Goal: Transaction & Acquisition: Complete application form

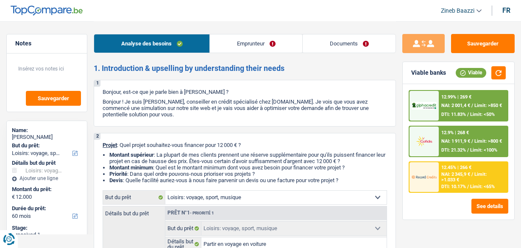
select select "hobbies"
select select "60"
select select "hobbies"
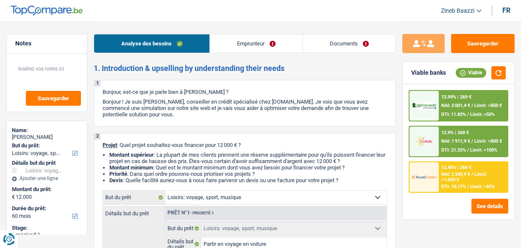
select select "false"
select select "60"
select select "publicEmployee"
select select "netSalary"
select select "mealVouchers"
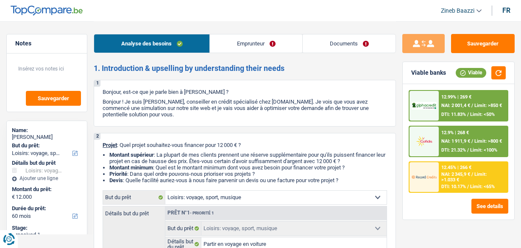
select select "liveWithParents"
select select "hobbies"
select select "false"
select select "60"
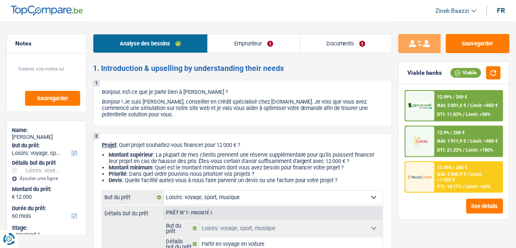
click at [346, 45] on link "Documents" at bounding box center [346, 43] width 92 height 18
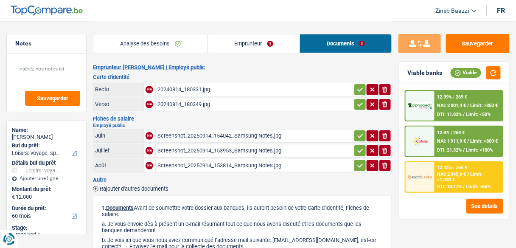
click at [249, 133] on div "Screenshot_20250914_154042_Samsung Notes.jpg" at bounding box center [254, 135] width 194 height 13
click at [107, 188] on span "Rajouter d'autres documents" at bounding box center [134, 189] width 69 height 6
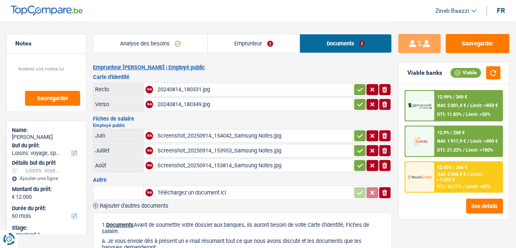
click at [181, 189] on input "Téléchargez un document ici" at bounding box center [254, 192] width 194 height 13
type input "C:\fakepath\Screenshot_20250915_135952_Samsung Notes.jpg"
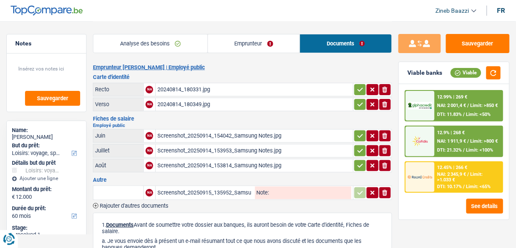
click at [201, 190] on div "Screenshot_20250915_135952_Samsung Notes.jpg" at bounding box center [205, 192] width 96 height 13
click at [152, 205] on div "Emprunteur Noureddine Daali | Employé public Carte d'identité Recto NA 20240814…" at bounding box center [242, 225] width 299 height 323
click at [154, 203] on span "Rajouter d'autres documents" at bounding box center [134, 206] width 69 height 6
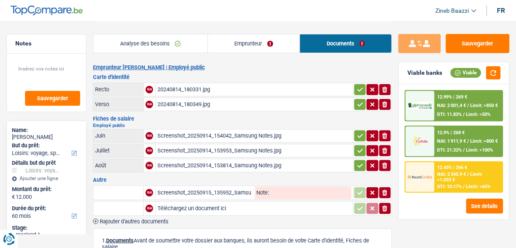
click at [190, 204] on input "Téléchargez un document ici" at bounding box center [254, 208] width 194 height 13
type input "C:\fakepath\Screenshot_20250915_140312_Gallery.jpg"
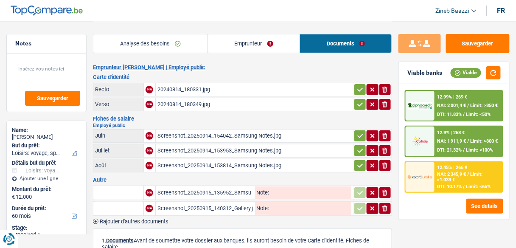
click at [213, 202] on div "Screenshot_20250915_140312_Gallery.jpg" at bounding box center [205, 208] width 96 height 13
click at [150, 218] on span "Rajouter d'autres documents" at bounding box center [134, 221] width 69 height 6
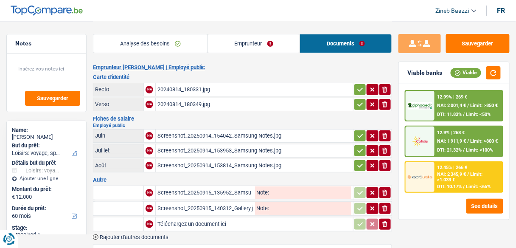
click at [185, 219] on input "Téléchargez un document ici" at bounding box center [254, 224] width 194 height 13
click at [290, 85] on div "20240814_180331.jpg" at bounding box center [254, 89] width 194 height 13
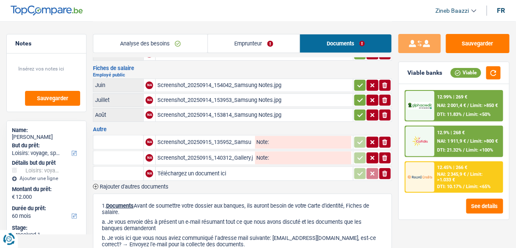
scroll to position [102, 0]
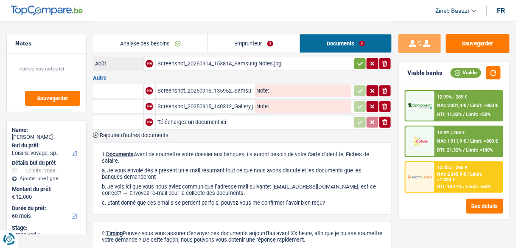
click at [211, 121] on input "Téléchargez un document ici" at bounding box center [254, 122] width 194 height 13
type input "C:\fakepath\Screenshot_20250915_160514_Samsung Notes.jpg"
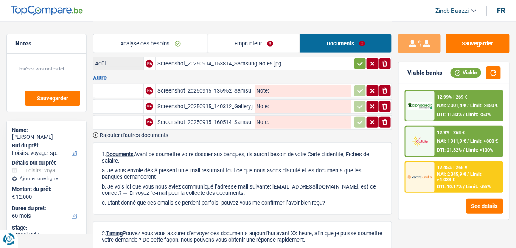
click at [209, 85] on div "Screenshot_20250915_135952_Samsung Notes.jpg" at bounding box center [205, 90] width 96 height 13
click at [237, 100] on div "Screenshot_20250915_140312_Gallery.jpg" at bounding box center [205, 106] width 96 height 13
click at [227, 116] on div "Screenshot_20250915_160514_Samsung Notes.jpg" at bounding box center [205, 122] width 96 height 13
click at [303, 142] on div "1. Documents Avant de soumettre votre dossier aux banques, ils auront besoin de…" at bounding box center [242, 178] width 299 height 73
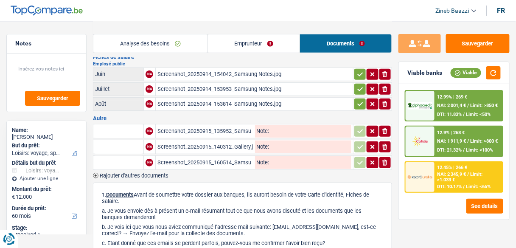
scroll to position [0, 0]
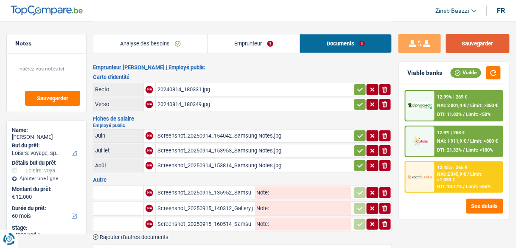
click at [477, 45] on button "Sauvegarder" at bounding box center [478, 43] width 64 height 19
click at [181, 48] on link "Analyse des besoins" at bounding box center [150, 43] width 114 height 18
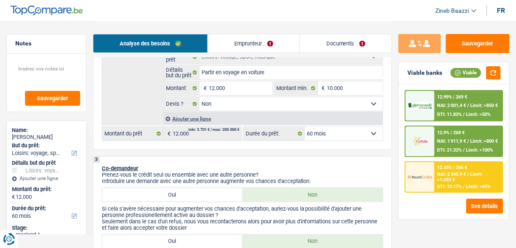
scroll to position [170, 0]
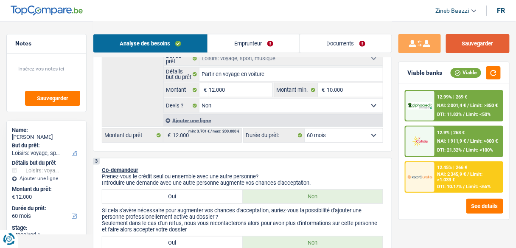
click at [467, 45] on button "Sauvegarder" at bounding box center [478, 43] width 64 height 19
click at [475, 45] on button "Sauvegarder" at bounding box center [478, 43] width 64 height 19
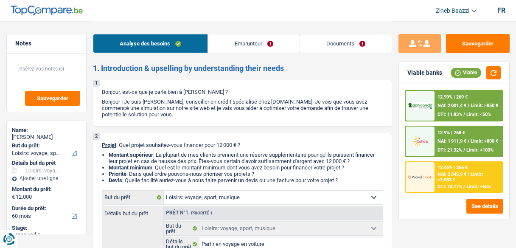
select select "hobbies"
select select "60"
select select "hobbies"
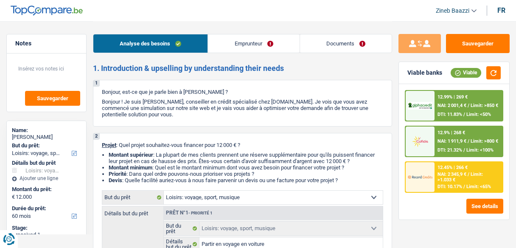
select select "false"
select select "60"
select select "publicEmployee"
select select "netSalary"
select select "mealVouchers"
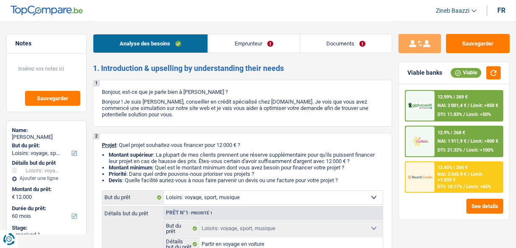
select select "liveWithParents"
select select "hobbies"
select select "false"
select select "60"
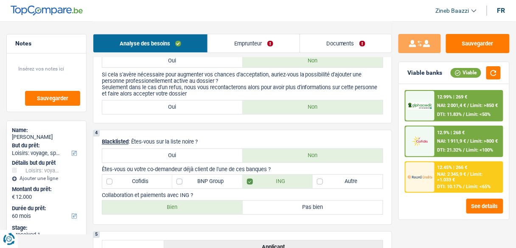
click at [341, 45] on link "Documents" at bounding box center [346, 43] width 92 height 18
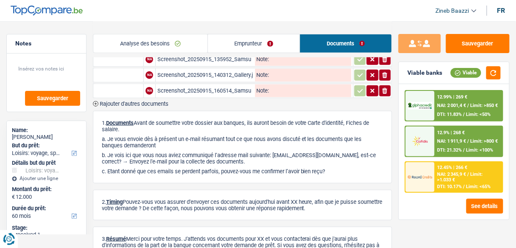
scroll to position [136, 0]
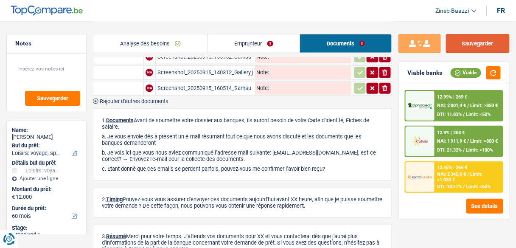
click at [473, 43] on button "Sauvegarder" at bounding box center [478, 43] width 64 height 19
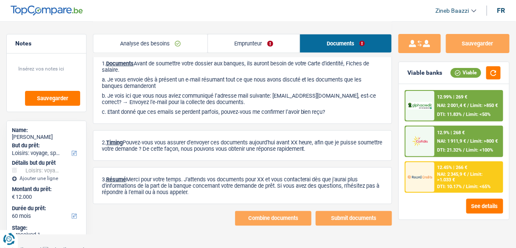
scroll to position [194, 0]
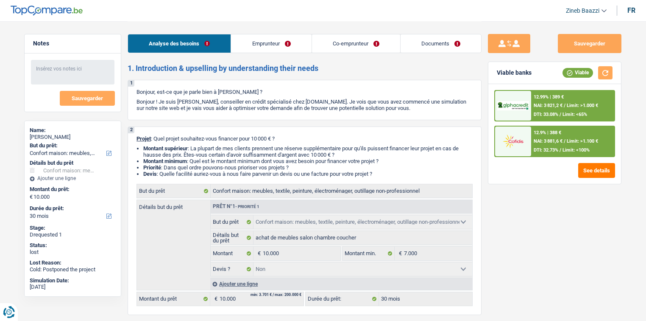
select select "household"
select select "30"
select select "household"
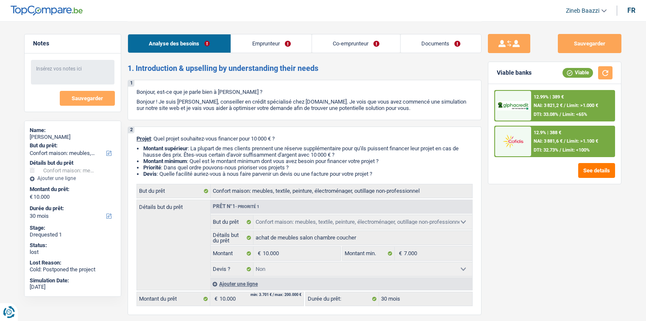
select select "false"
select select "30"
select select "publicEmployee"
select select "invalid"
select select "familyAllowances"
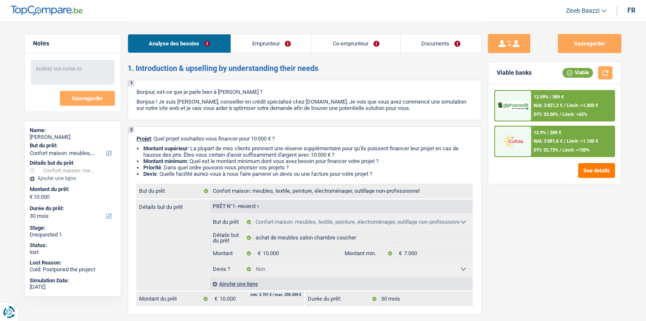
select select "netSalary"
select select "mealVouchers"
select select "disabilityPension"
select select "ownerWithMortgage"
select select "mortgage"
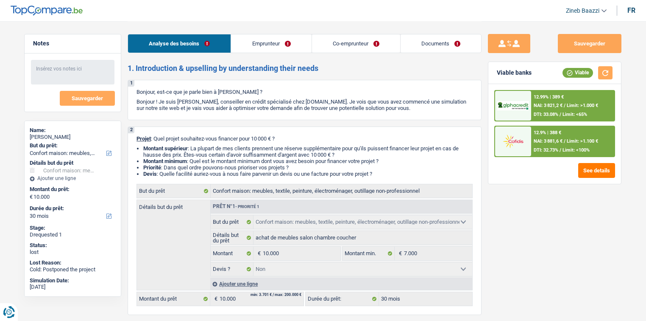
select select "420"
select select "household"
select select "false"
select select "30"
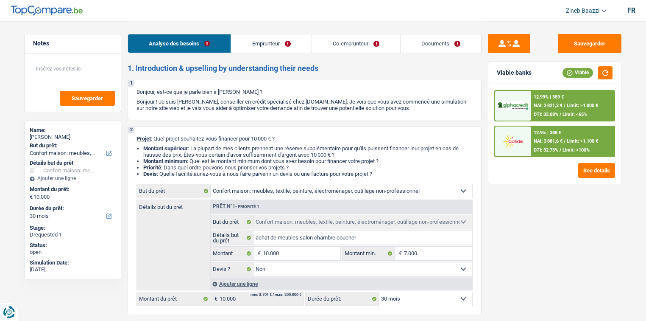
select select "household"
select select "30"
select select "household"
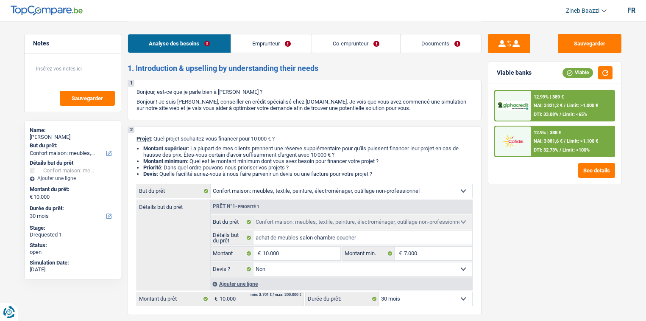
select select "false"
select select "30"
select select "publicEmployee"
select select "invalid"
select select "familyAllowances"
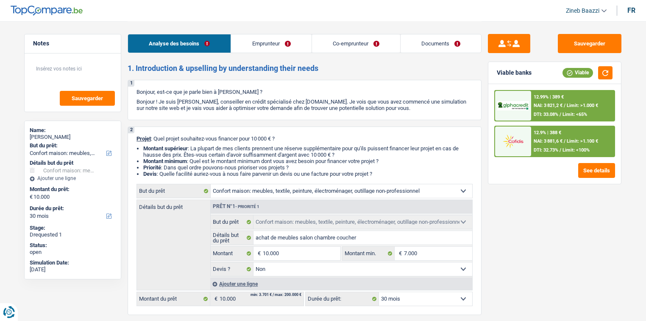
select select "netSalary"
select select "mealVouchers"
select select "disabilityPension"
select select "ownerWithMortgage"
select select "mortgage"
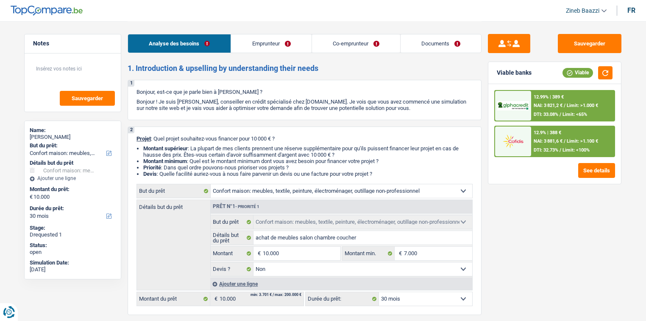
select select "420"
select select "household"
select select "false"
select select "30"
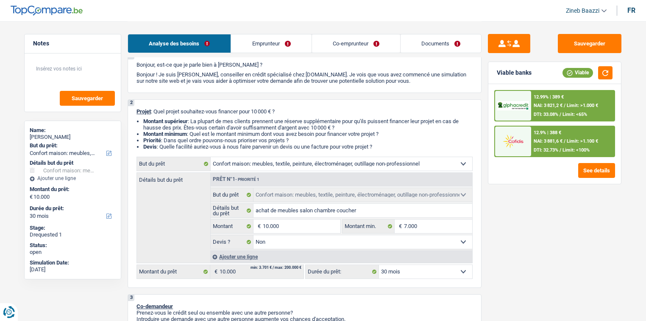
scroll to position [34, 0]
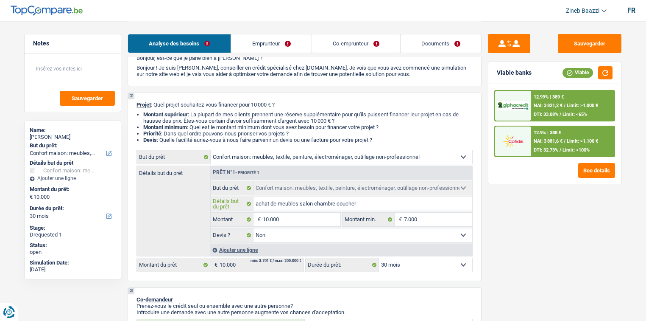
click at [413, 209] on input "achat de meubles salon chambre coucher" at bounding box center [363, 204] width 219 height 14
click at [412, 220] on input "7.000" at bounding box center [438, 219] width 69 height 14
type input "6"
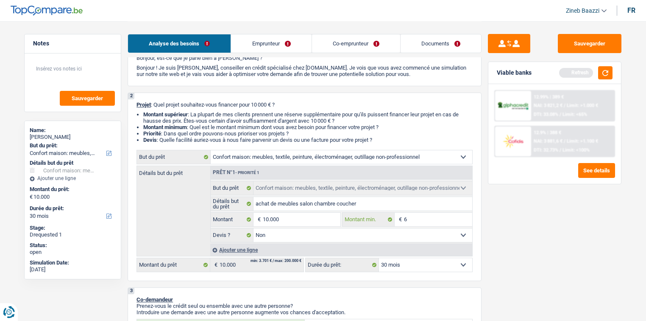
type input "65"
type input "650"
type input "6.500"
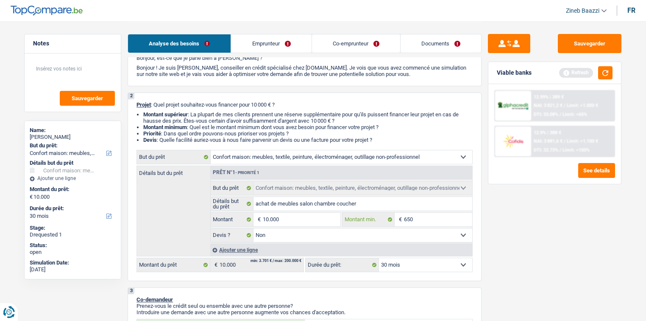
type input "6.500"
click at [604, 67] on button "button" at bounding box center [605, 72] width 14 height 13
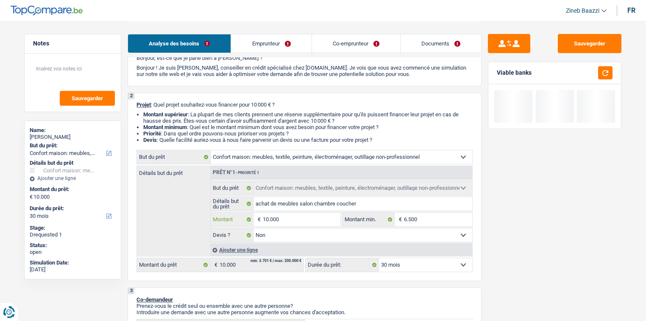
click at [284, 218] on input "10.000" at bounding box center [302, 219] width 78 height 14
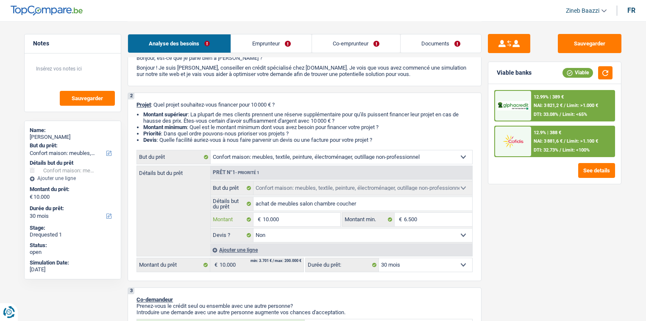
type input "7"
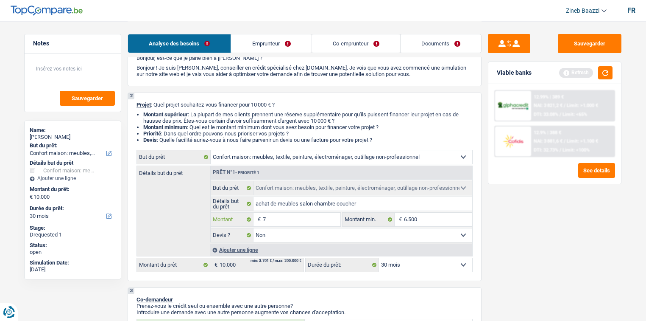
type input "70"
type input "700"
type input "7.000"
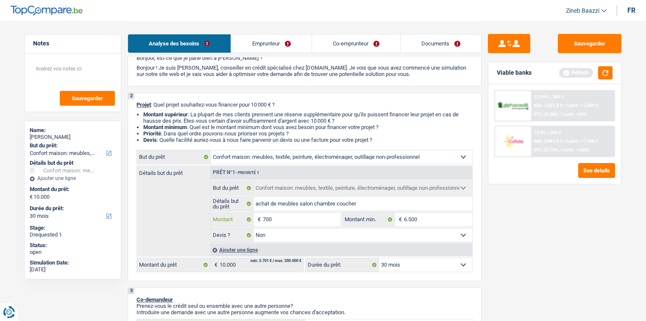
type input "7.000"
select select "42"
type input "7.000"
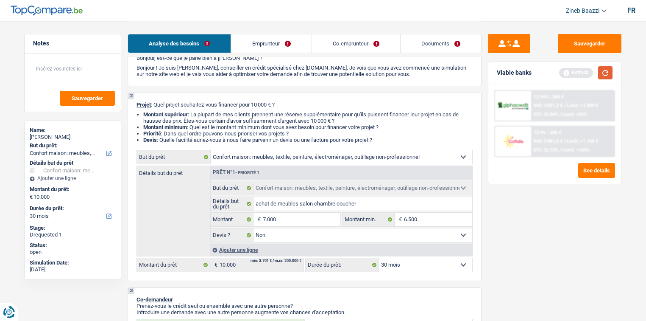
select select "42"
type input "7.000"
select select "42"
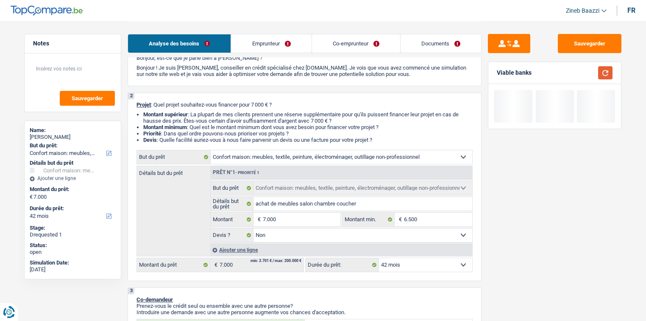
click at [609, 76] on button "button" at bounding box center [605, 72] width 14 height 13
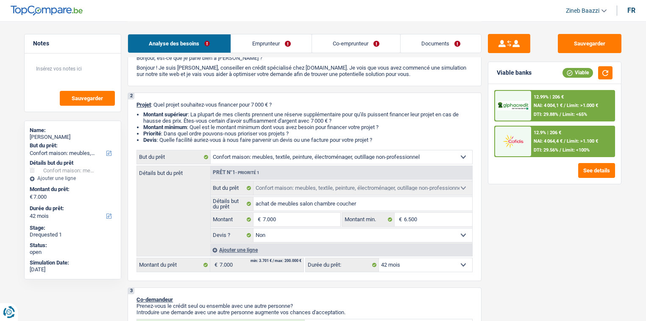
click at [431, 267] on select "12 mois 18 mois 24 mois 30 mois 36 mois 42 mois Sélectionner une option" at bounding box center [425, 265] width 93 height 14
click at [434, 266] on select "12 mois 18 mois 24 mois 30 mois 36 mois 42 mois Sélectionner une option" at bounding box center [425, 265] width 93 height 14
click at [558, 137] on div "12.9% | 206 € NAI: 4 064,4 € / Limit: >1.100 € DTI: 29.56% / Limit: <100%" at bounding box center [573, 141] width 84 height 30
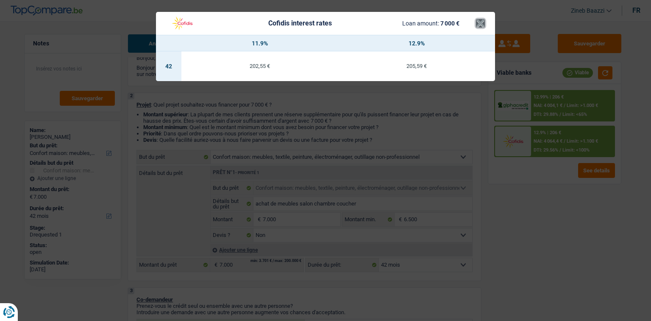
click at [482, 22] on button "×" at bounding box center [480, 23] width 9 height 8
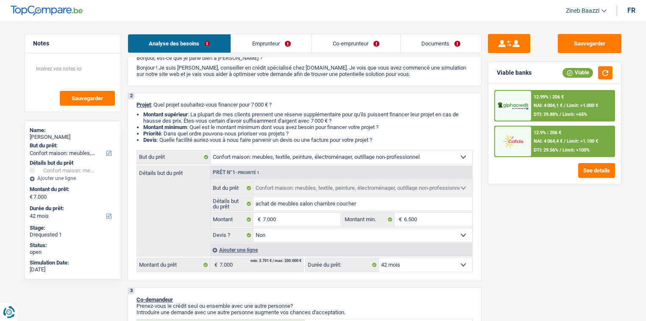
click at [575, 103] on span "Limit: >1.000 €" at bounding box center [582, 106] width 31 height 6
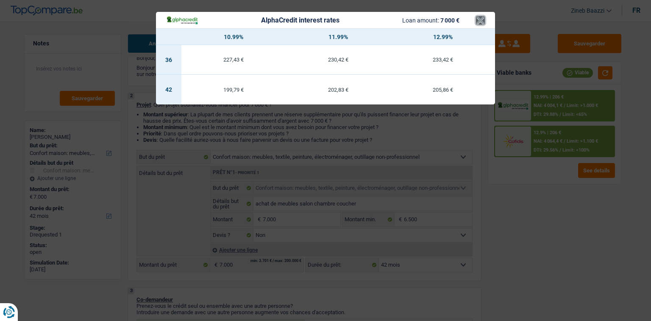
click at [479, 24] on button "×" at bounding box center [480, 20] width 9 height 8
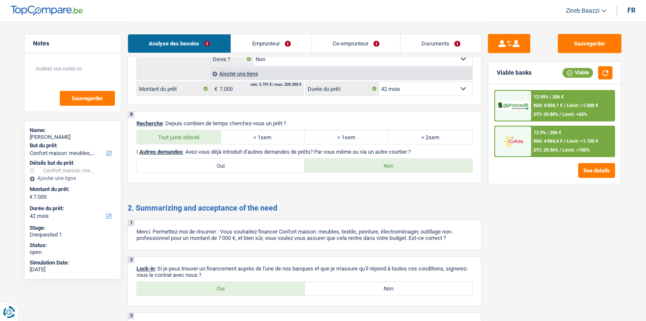
scroll to position [1065, 0]
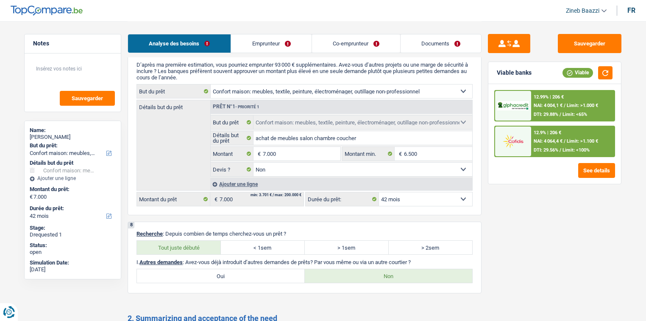
click at [462, 41] on link "Documents" at bounding box center [441, 43] width 81 height 18
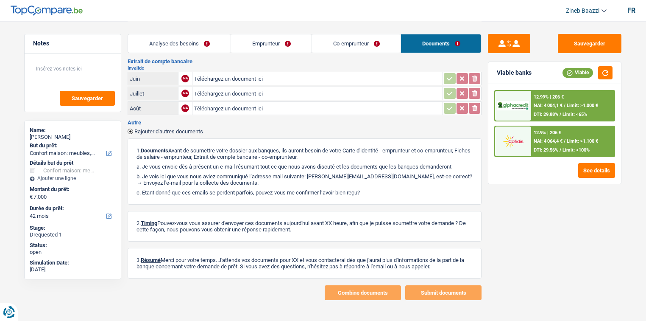
scroll to position [206, 0]
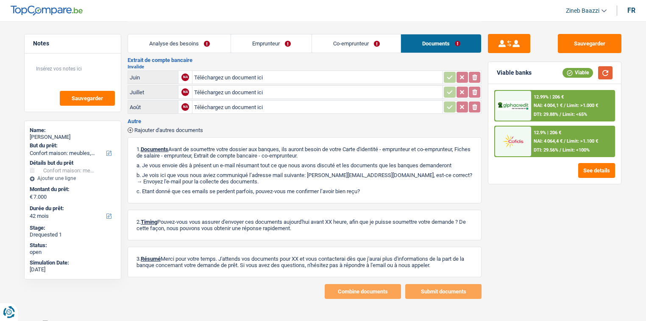
click at [601, 77] on button "button" at bounding box center [605, 72] width 14 height 13
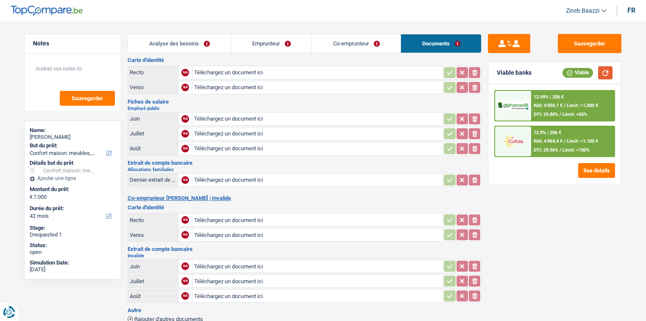
scroll to position [0, 0]
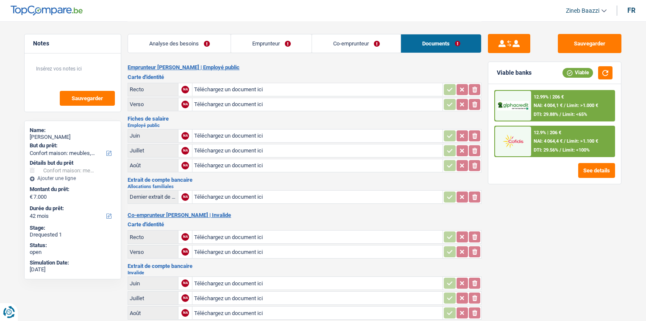
click at [351, 39] on link "Co-emprunteur" at bounding box center [356, 43] width 89 height 18
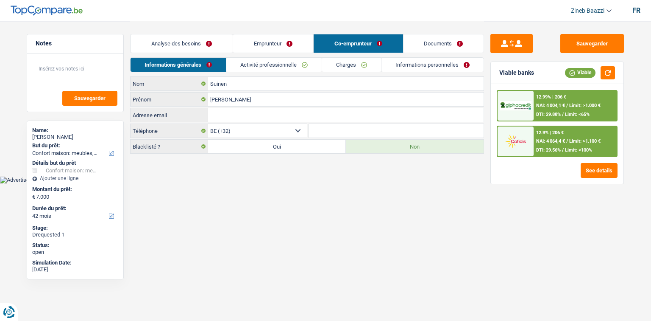
click at [282, 39] on link "Emprunteur" at bounding box center [273, 43] width 80 height 18
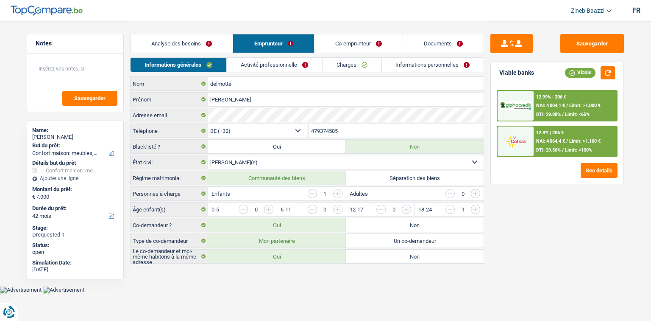
click at [206, 36] on link "Analyse des besoins" at bounding box center [182, 43] width 102 height 18
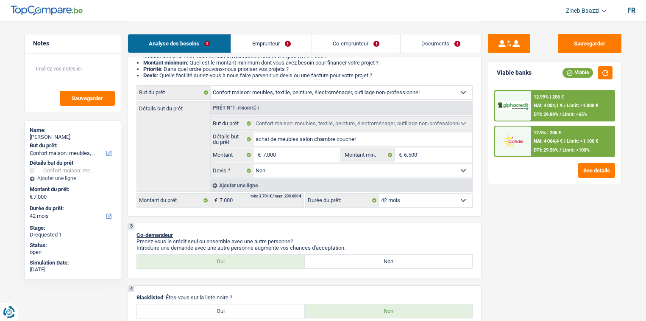
scroll to position [102, 0]
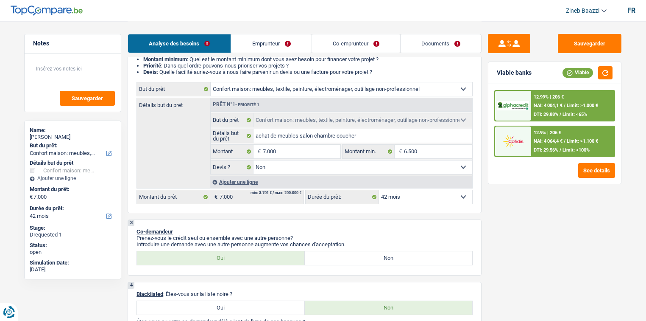
click at [514, 248] on div "Sauvegarder Viable banks Viable 12.99% | 206 € NAI: 4 004,1 € / Limit: >1.000 €…" at bounding box center [555, 170] width 146 height 273
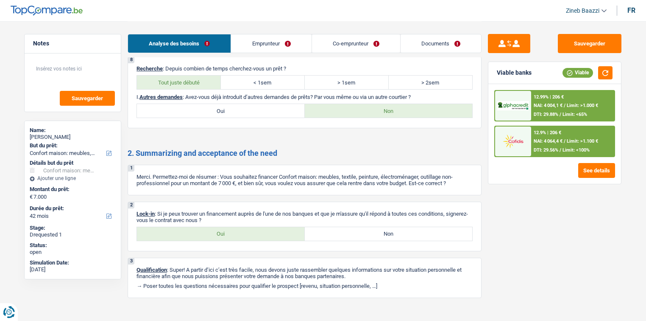
scroll to position [1065, 0]
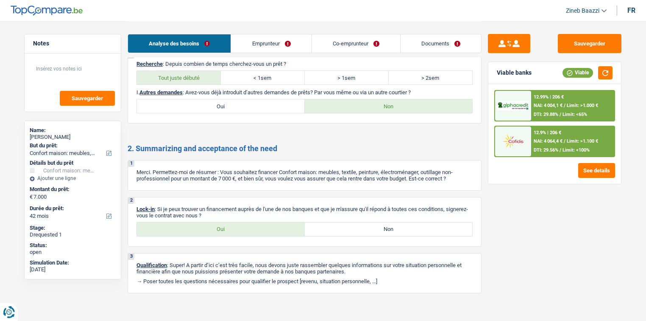
click at [264, 45] on link "Emprunteur" at bounding box center [271, 43] width 80 height 18
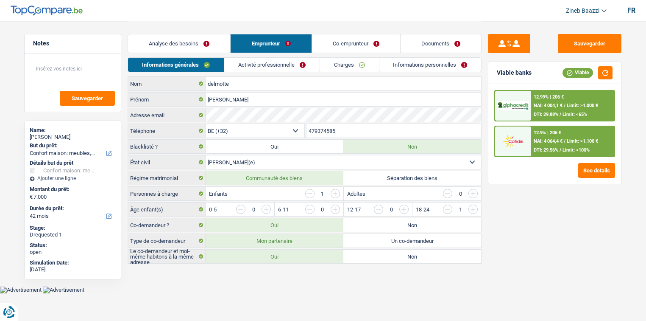
scroll to position [0, 0]
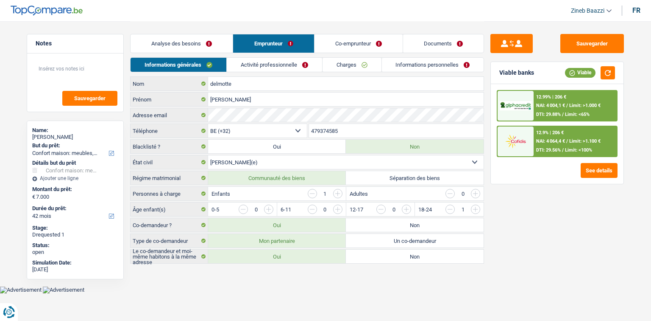
click at [364, 38] on link "Co-emprunteur" at bounding box center [359, 43] width 88 height 18
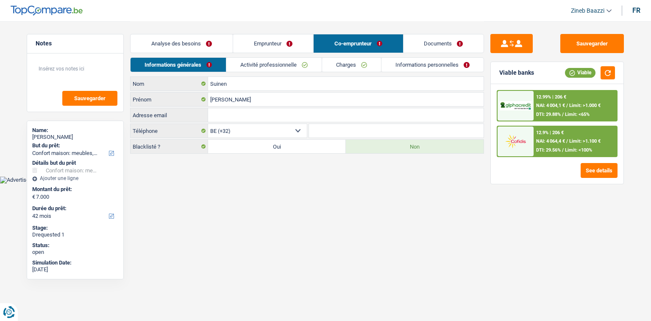
click at [279, 37] on link "Emprunteur" at bounding box center [273, 43] width 80 height 18
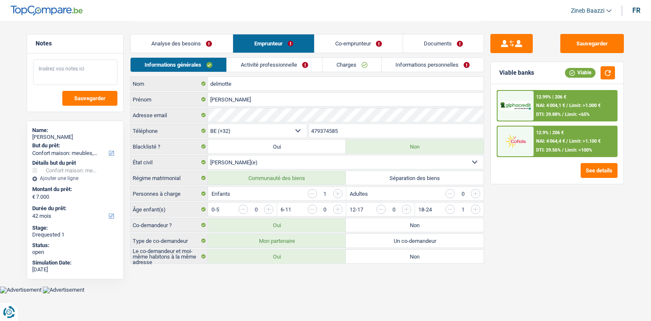
click at [105, 70] on textarea at bounding box center [75, 71] width 84 height 25
click at [196, 41] on link "Analyse des besoins" at bounding box center [182, 43] width 102 height 18
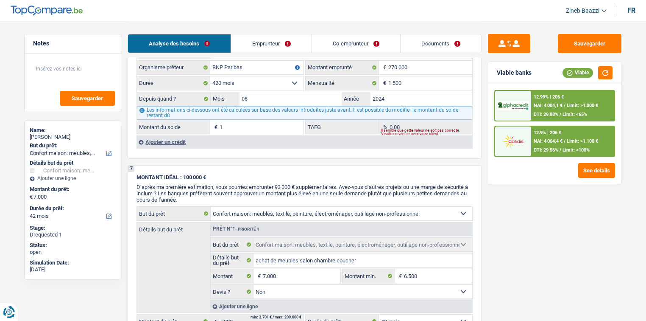
scroll to position [848, 0]
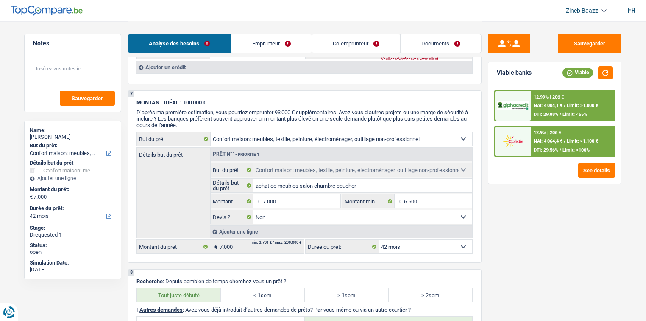
click at [346, 42] on link "Co-emprunteur" at bounding box center [356, 43] width 88 height 18
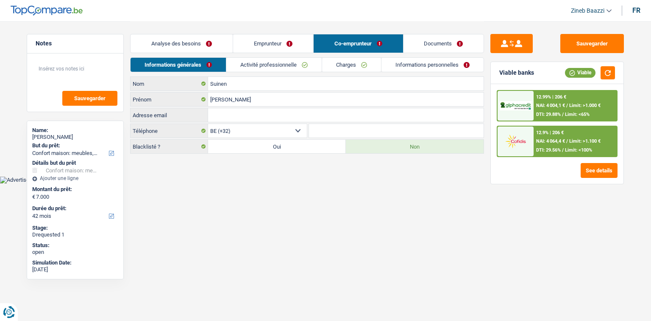
click at [282, 40] on link "Emprunteur" at bounding box center [273, 43] width 80 height 18
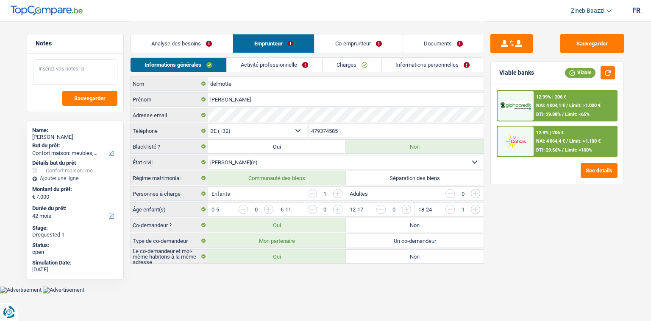
click at [90, 68] on textarea at bounding box center [75, 71] width 84 height 25
click at [432, 46] on link "Documents" at bounding box center [443, 43] width 81 height 18
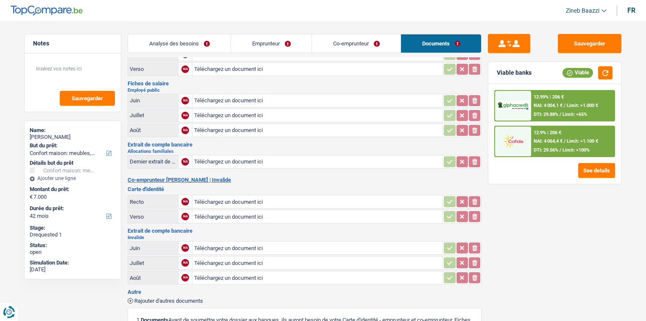
scroll to position [68, 0]
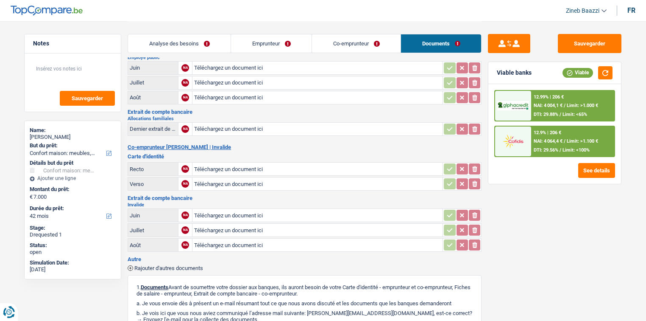
click at [205, 41] on link "Analyse des besoins" at bounding box center [179, 43] width 103 height 18
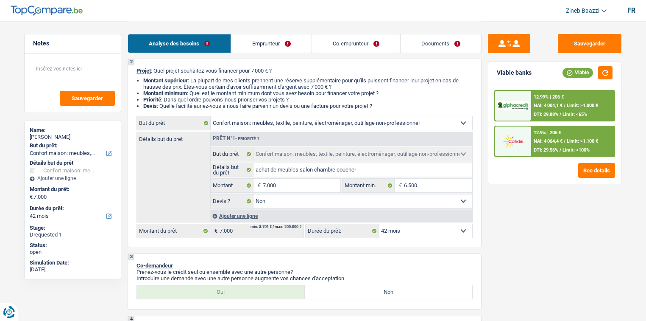
click at [290, 40] on link "Emprunteur" at bounding box center [271, 43] width 80 height 18
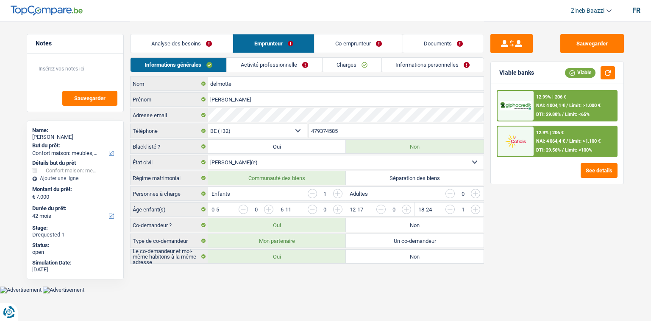
click at [346, 42] on link "Co-emprunteur" at bounding box center [359, 43] width 88 height 18
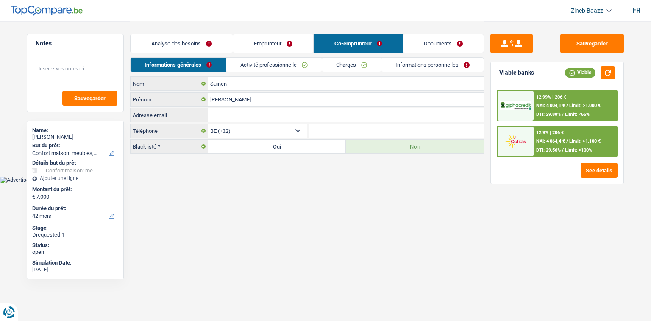
click at [448, 47] on link "Documents" at bounding box center [444, 43] width 81 height 18
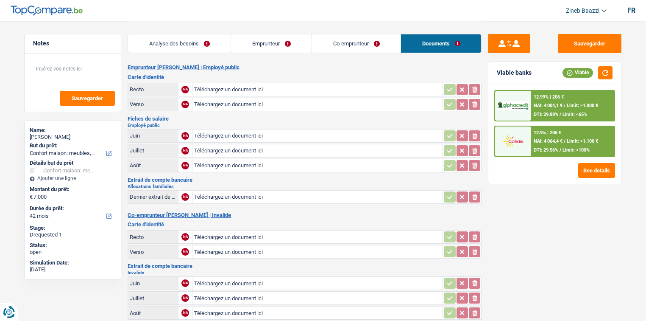
click at [368, 42] on link "Co-emprunteur" at bounding box center [356, 43] width 89 height 18
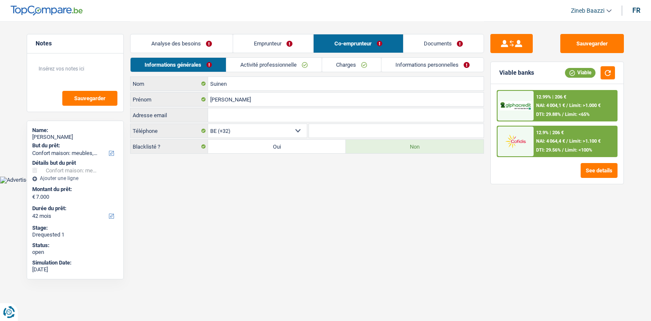
click at [291, 46] on link "Emprunteur" at bounding box center [273, 43] width 80 height 18
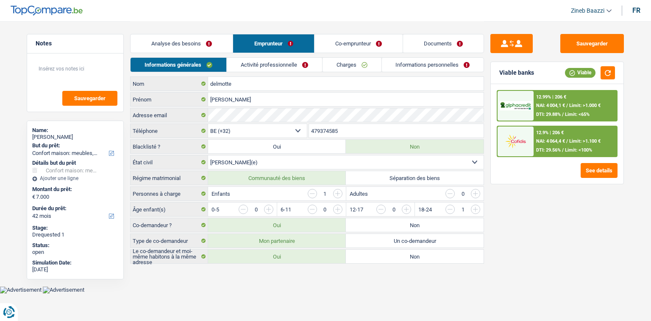
click at [337, 46] on link "Co-emprunteur" at bounding box center [359, 43] width 88 height 18
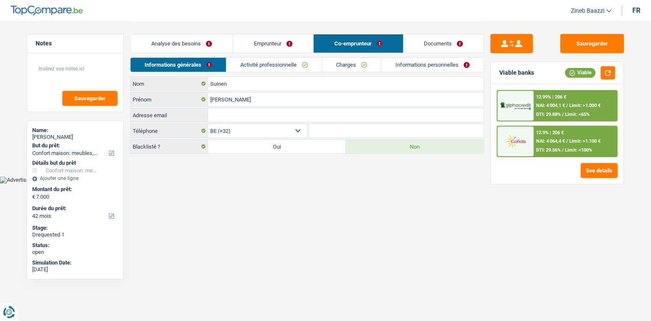
click at [343, 64] on link "Charges" at bounding box center [351, 65] width 59 height 14
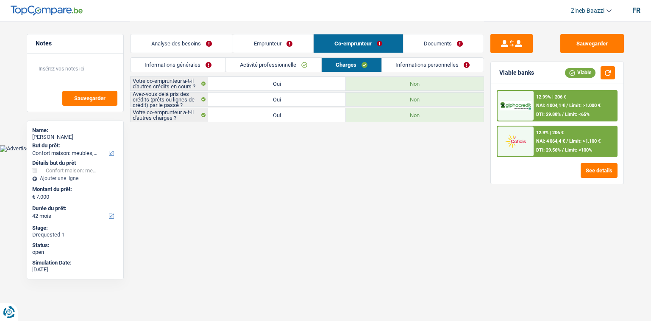
click at [291, 61] on link "Activité professionnelle" at bounding box center [273, 65] width 95 height 14
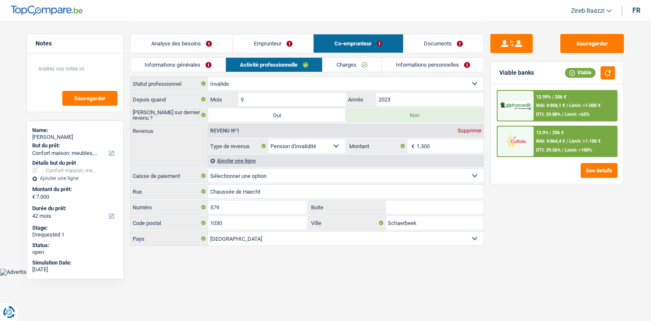
click at [273, 39] on link "Emprunteur" at bounding box center [273, 43] width 80 height 18
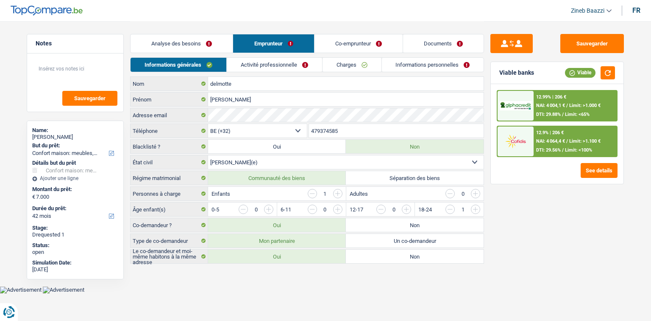
click at [286, 64] on link "Activité professionnelle" at bounding box center [274, 65] width 95 height 14
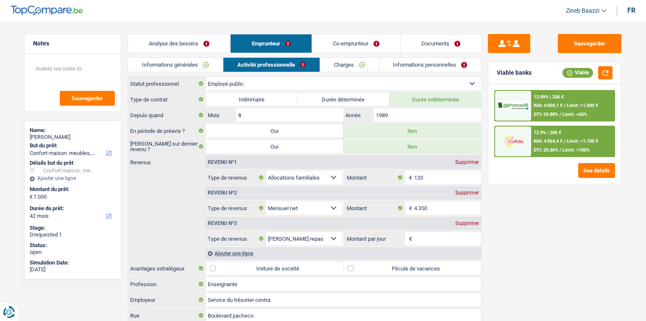
click at [475, 220] on div "Supprimer" at bounding box center [467, 222] width 28 height 5
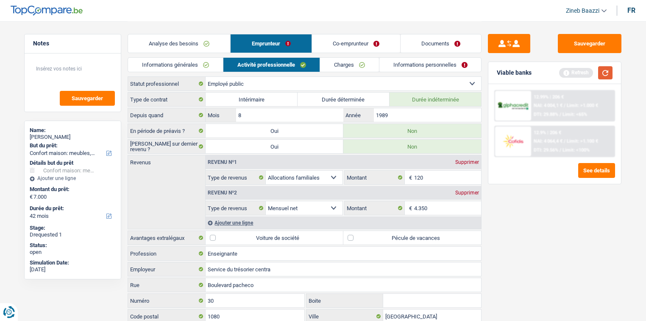
click at [604, 71] on button "button" at bounding box center [605, 72] width 14 height 13
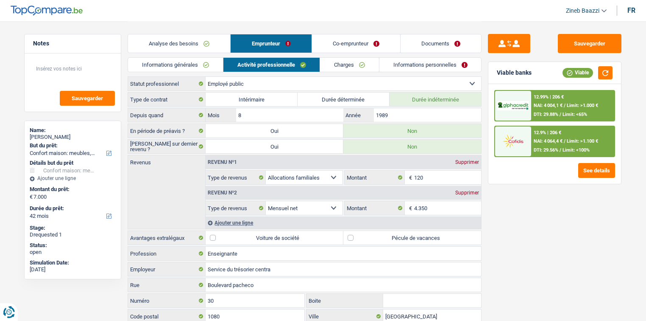
click at [394, 60] on link "Informations personnelles" at bounding box center [430, 65] width 102 height 14
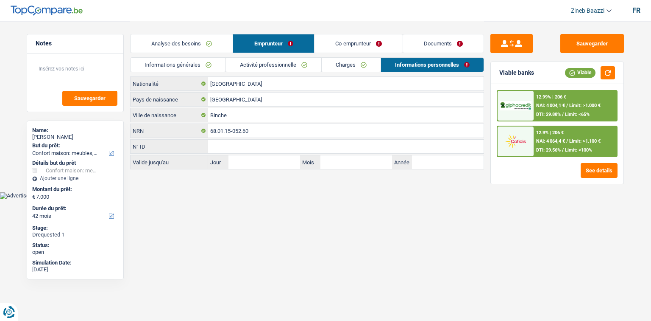
click at [426, 46] on link "Documents" at bounding box center [443, 43] width 81 height 18
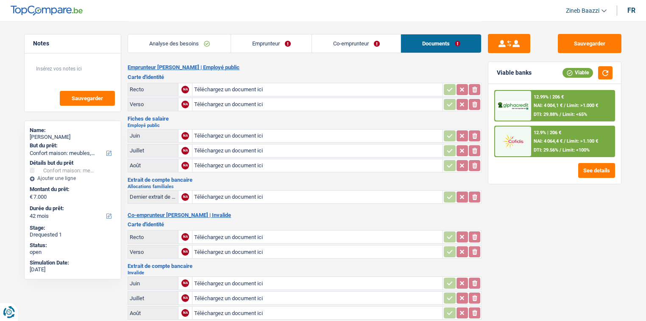
click at [360, 47] on link "Co-emprunteur" at bounding box center [356, 43] width 89 height 18
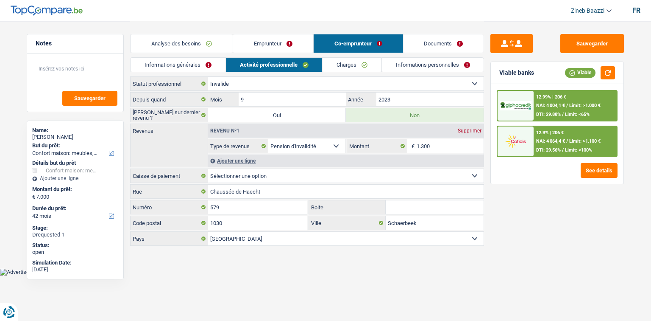
click at [255, 43] on link "Emprunteur" at bounding box center [273, 43] width 80 height 18
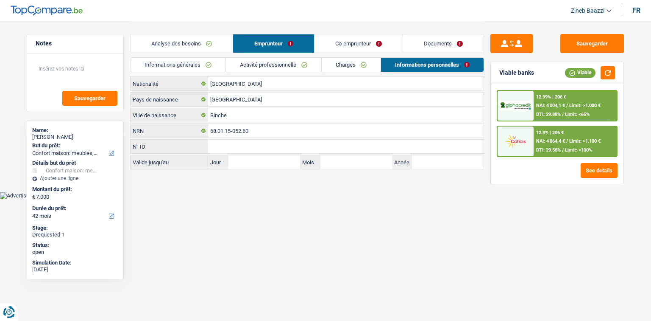
click at [191, 39] on link "Analyse des besoins" at bounding box center [182, 43] width 102 height 18
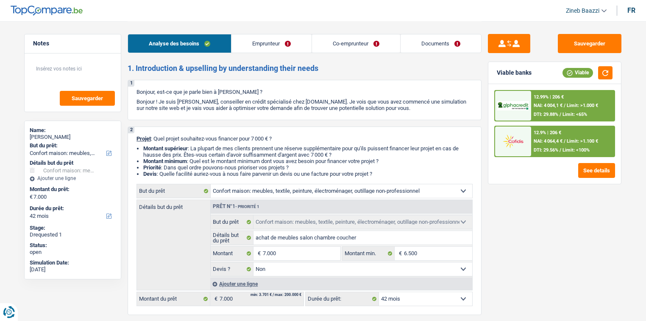
click at [282, 53] on div "Analyse des besoins Emprunteur Co-emprunteur Documents" at bounding box center [305, 39] width 354 height 36
click at [286, 45] on link "Emprunteur" at bounding box center [271, 43] width 80 height 18
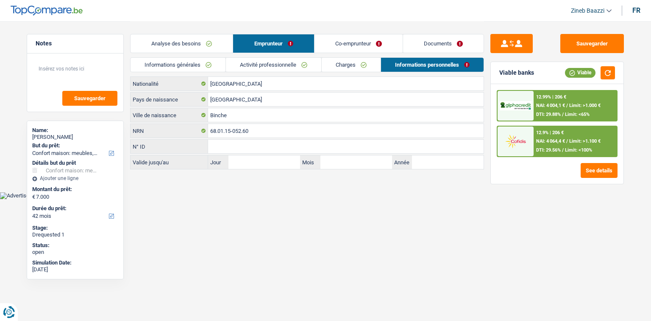
click at [334, 40] on link "Co-emprunteur" at bounding box center [359, 43] width 88 height 18
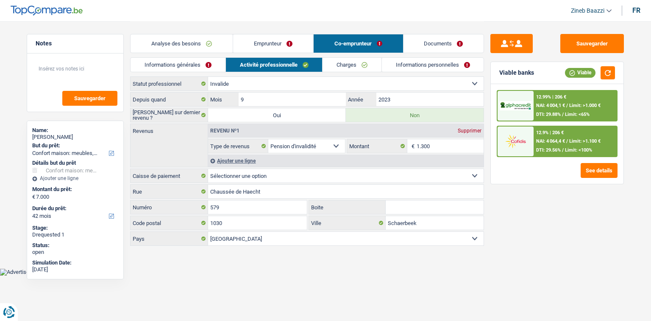
click at [439, 62] on link "Informations personnelles" at bounding box center [433, 65] width 102 height 14
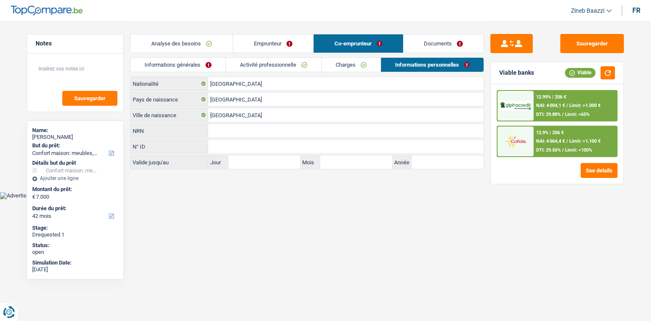
drag, startPoint x: 364, startPoint y: 61, endPoint x: 360, endPoint y: 66, distance: 6.6
click at [363, 61] on link "Charges" at bounding box center [351, 65] width 59 height 14
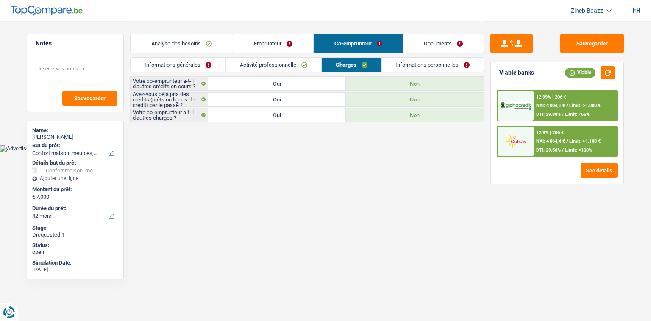
click at [267, 64] on link "Activité professionnelle" at bounding box center [273, 65] width 95 height 14
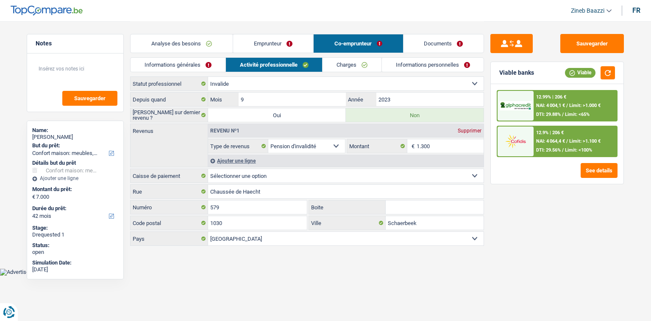
click at [169, 64] on link "Informations générales" at bounding box center [178, 65] width 95 height 14
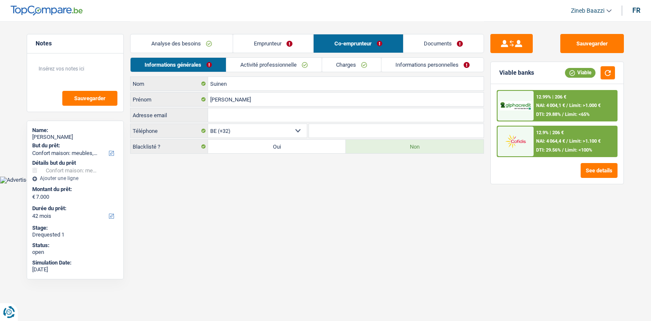
click at [169, 41] on link "Analyse des besoins" at bounding box center [182, 43] width 102 height 18
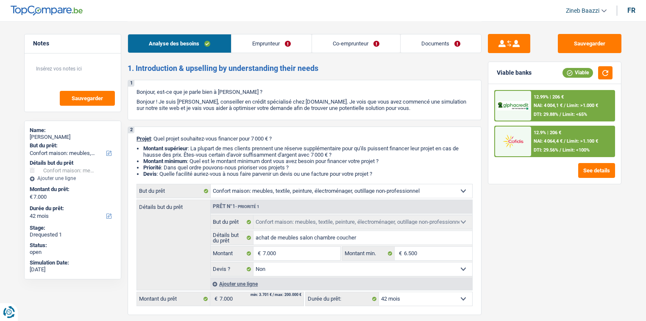
click at [274, 44] on link "Emprunteur" at bounding box center [271, 43] width 80 height 18
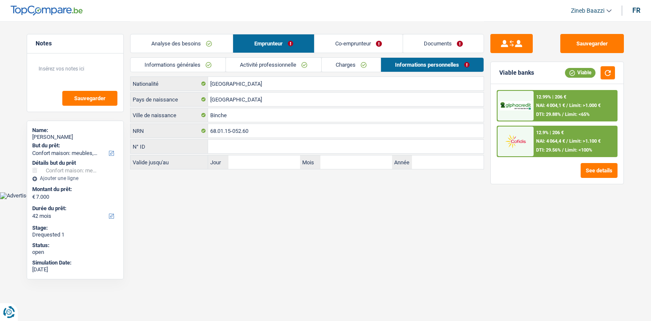
click at [354, 42] on link "Co-emprunteur" at bounding box center [359, 43] width 88 height 18
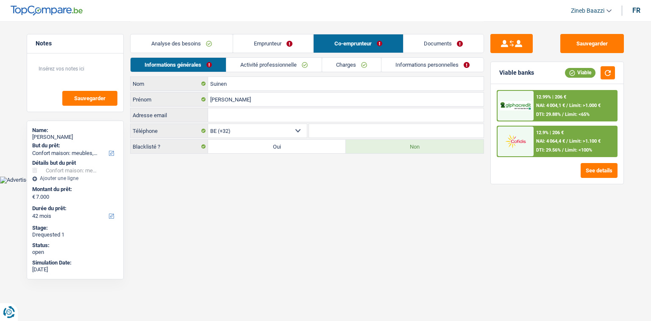
click at [266, 64] on link "Activité professionnelle" at bounding box center [273, 65] width 95 height 14
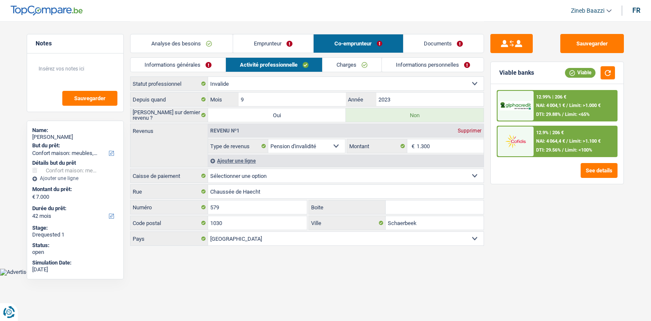
click at [351, 66] on link "Charges" at bounding box center [352, 65] width 59 height 14
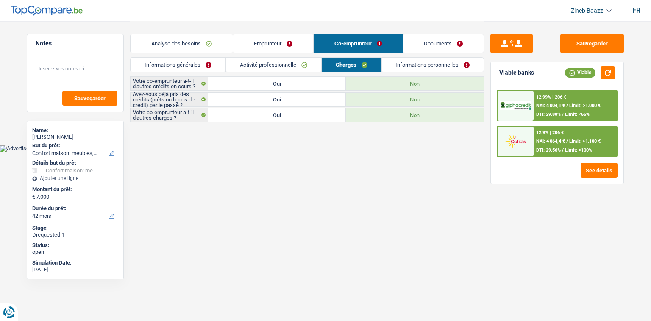
click at [417, 65] on link "Informations personnelles" at bounding box center [433, 65] width 102 height 14
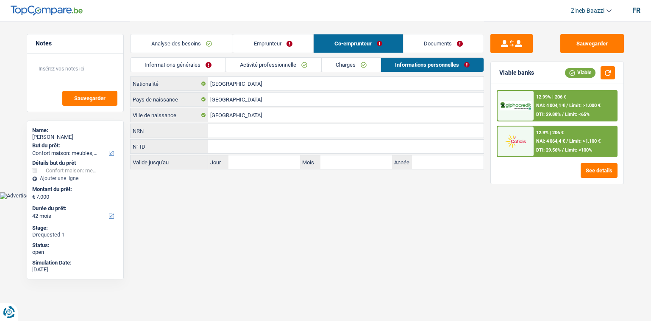
click at [433, 36] on link "Documents" at bounding box center [444, 43] width 81 height 18
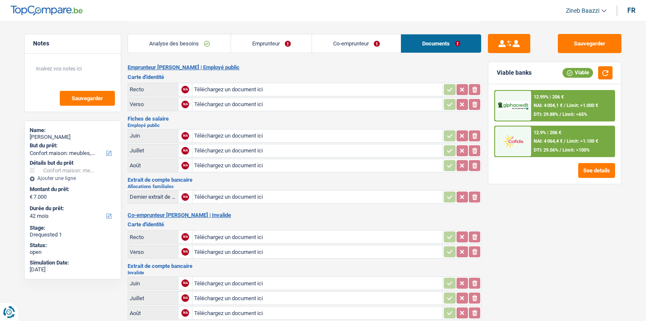
drag, startPoint x: 132, startPoint y: 132, endPoint x: 149, endPoint y: 167, distance: 39.1
click at [149, 167] on table "Juin NA Téléchargez un document ici ionicons-v5-e Juillet NA Téléchargez un doc…" at bounding box center [305, 151] width 354 height 46
click at [154, 162] on div "Août" at bounding box center [153, 165] width 47 height 6
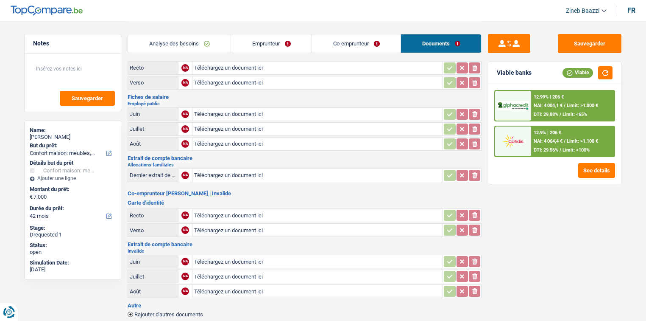
scroll to position [68, 0]
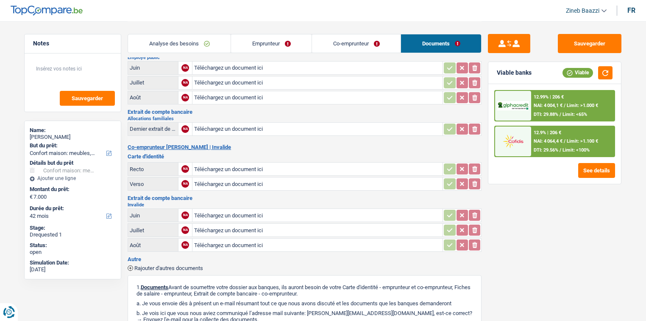
drag, startPoint x: 131, startPoint y: 112, endPoint x: 185, endPoint y: 115, distance: 53.9
click at [185, 115] on div "Extrait de compte bancaire Allocations familiales Dernier extrait de compte pou…" at bounding box center [305, 123] width 354 height 28
click at [186, 116] on h2 "Allocations familiales" at bounding box center [305, 118] width 354 height 5
drag, startPoint x: 186, startPoint y: 114, endPoint x: 128, endPoint y: 110, distance: 57.8
click at [128, 110] on div "Extrait de compte bancaire Allocations familiales Dernier extrait de compte pou…" at bounding box center [305, 123] width 354 height 28
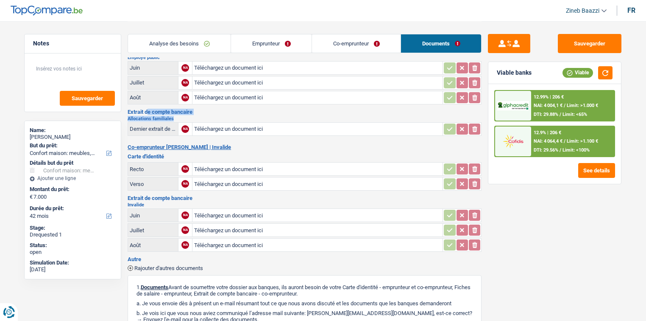
click at [128, 110] on h3 "Extrait de compte bancaire" at bounding box center [305, 112] width 354 height 6
drag, startPoint x: 129, startPoint y: 114, endPoint x: 187, endPoint y: 116, distance: 58.1
click at [187, 116] on h2 "Allocations familiales" at bounding box center [305, 118] width 354 height 5
click at [618, 39] on button "Sauvegarder" at bounding box center [590, 43] width 64 height 19
drag, startPoint x: 170, startPoint y: 25, endPoint x: 139, endPoint y: 8, distance: 34.7
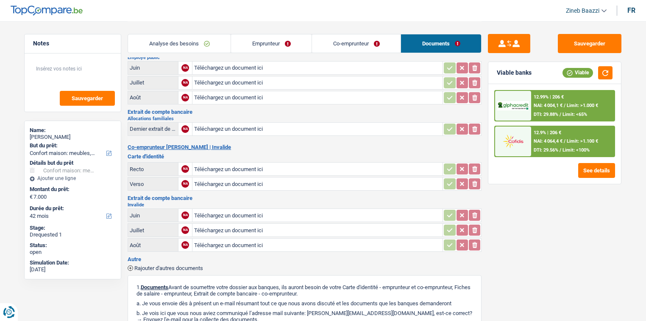
click at [170, 25] on div "Analyse des besoins Emprunteur Co-emprunteur Documents" at bounding box center [305, 39] width 354 height 36
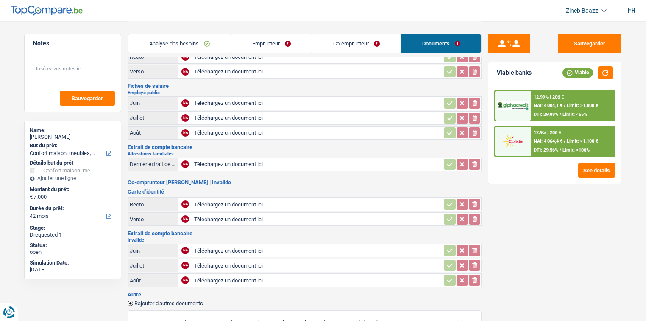
scroll to position [0, 0]
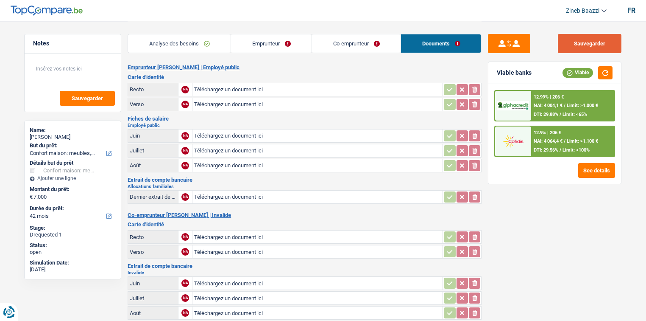
click at [585, 41] on button "Sauvegarder" at bounding box center [590, 43] width 64 height 19
click at [66, 74] on textarea at bounding box center [73, 71] width 84 height 25
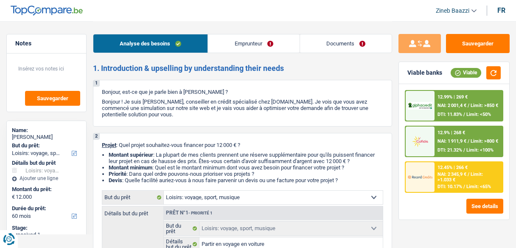
select select "hobbies"
select select "60"
select select "hobbies"
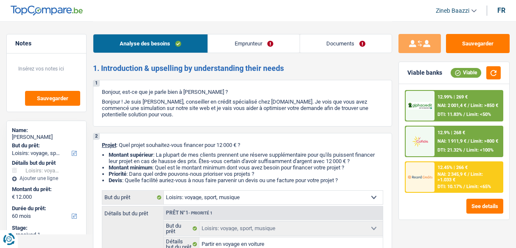
select select "false"
select select "60"
select select "publicEmployee"
select select "netSalary"
select select "mealVouchers"
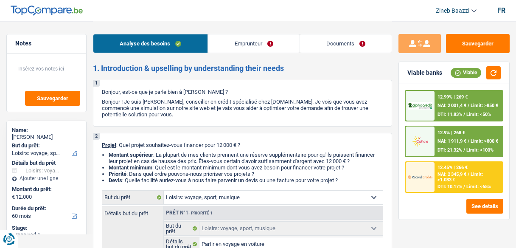
select select "liveWithParents"
select select "hobbies"
select select "false"
select select "60"
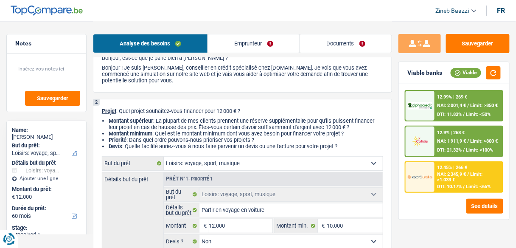
click at [350, 40] on link "Documents" at bounding box center [346, 43] width 92 height 18
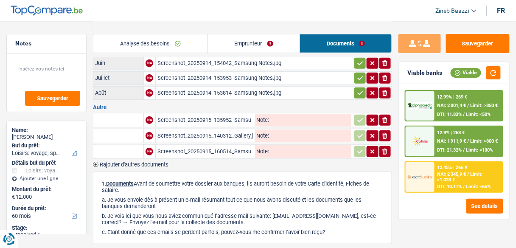
scroll to position [102, 0]
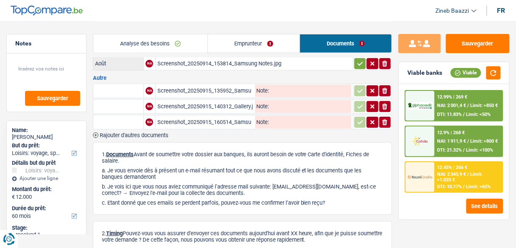
click at [218, 117] on div "Screenshot_20250915_160514_Samsung Notes.jpg" at bounding box center [205, 122] width 96 height 13
click at [381, 118] on button "ionicons-v5-e" at bounding box center [384, 122] width 11 height 11
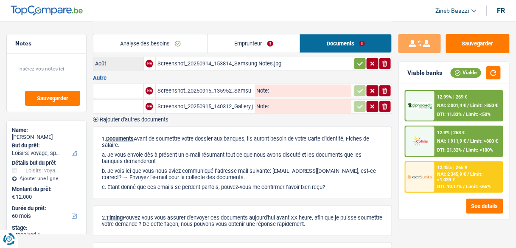
click at [111, 117] on span "Rajouter d'autres documents" at bounding box center [134, 120] width 69 height 6
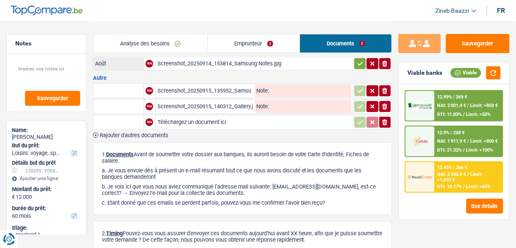
click at [187, 119] on input "Téléchargez un document ici" at bounding box center [254, 122] width 194 height 13
type input "C:\fakepath\CUMULUS0039_250915_160349.pdf"
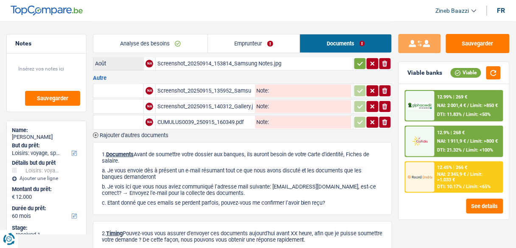
click at [212, 118] on div "CUMULUS0039_250915_160349.pdf" at bounding box center [205, 122] width 96 height 13
click at [198, 19] on header "Zineb Baazzi Se déconnecter fr" at bounding box center [258, 11] width 516 height 22
click at [480, 47] on button "Sauvegarder" at bounding box center [478, 43] width 64 height 19
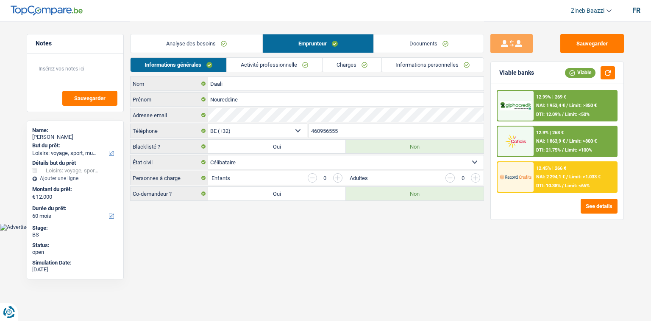
select select "hobbies"
select select "60"
select select "32"
click at [254, 160] on select "Célibataire Marié(e) Cohabitant(e) légal(e) Divorcé(e) Veuf(ve) Séparé (de fait…" at bounding box center [346, 162] width 276 height 14
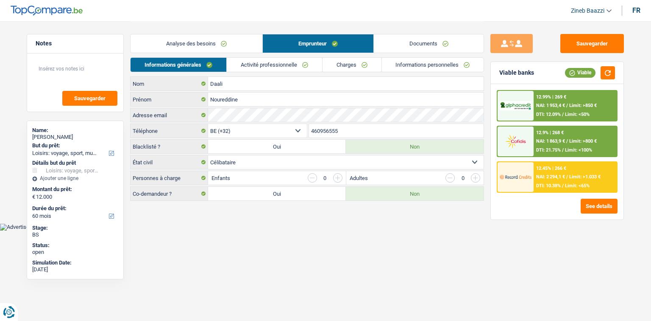
select select "divorced"
click at [208, 155] on select "Célibataire Marié(e) Cohabitant(e) légal(e) Divorcé(e) Veuf(ve) Séparé (de fait…" at bounding box center [346, 162] width 276 height 14
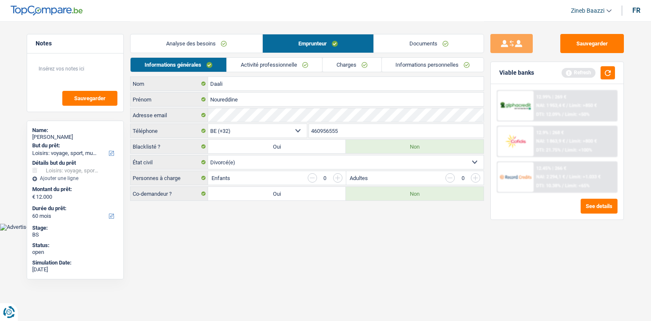
click at [249, 222] on body "Vous avez le contrôle de vos données Nous utilisons des cookies, tout comme nos…" at bounding box center [325, 115] width 651 height 230
click at [574, 47] on button "Sauvegarder" at bounding box center [593, 43] width 64 height 19
click at [273, 63] on link "Activité professionnelle" at bounding box center [274, 65] width 95 height 14
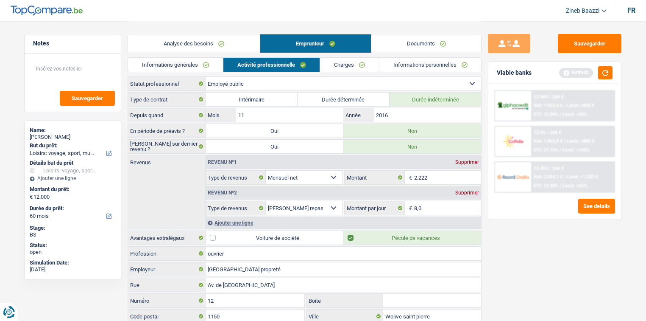
click at [355, 60] on link "Charges" at bounding box center [349, 65] width 59 height 14
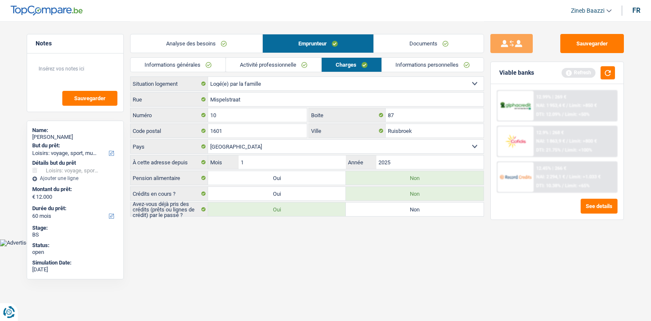
click at [411, 56] on div "Analyse des besoins Emprunteur Documents" at bounding box center [307, 39] width 354 height 36
click at [579, 45] on button "Sauvegarder" at bounding box center [593, 43] width 64 height 19
click at [265, 63] on link "Activité professionnelle" at bounding box center [273, 65] width 95 height 14
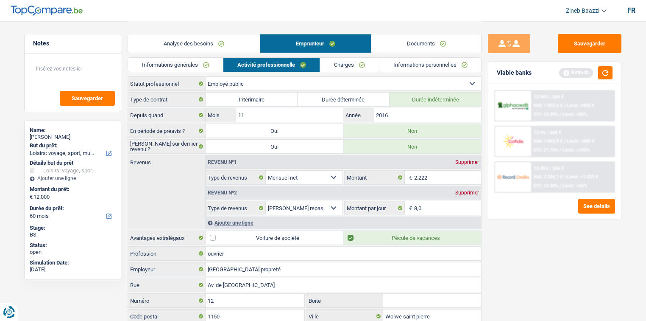
click at [237, 43] on link "Analyse des besoins" at bounding box center [194, 43] width 132 height 18
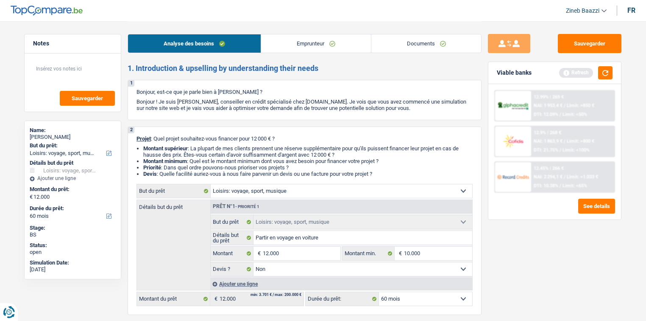
click at [412, 50] on link "Documents" at bounding box center [426, 43] width 110 height 18
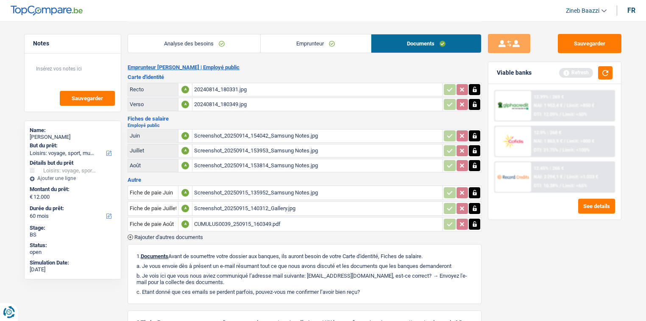
click at [222, 189] on div "Screenshot_20250915_135952_Samsung Notes.jpg" at bounding box center [317, 192] width 247 height 13
click at [241, 202] on div "Screenshot_20250915_140312_Gallery.jpg" at bounding box center [317, 208] width 247 height 13
click at [229, 221] on div "CUMULUS0039_250915_160349.pdf" at bounding box center [317, 224] width 247 height 13
drag, startPoint x: 85, startPoint y: 69, endPoint x: 102, endPoint y: 63, distance: 18.0
click at [85, 69] on textarea at bounding box center [73, 71] width 84 height 25
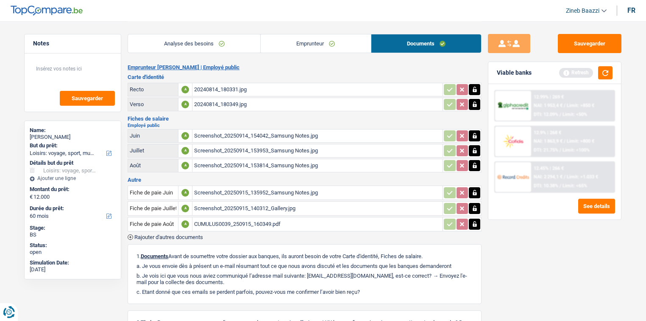
click at [207, 41] on link "Analyse des besoins" at bounding box center [194, 43] width 132 height 18
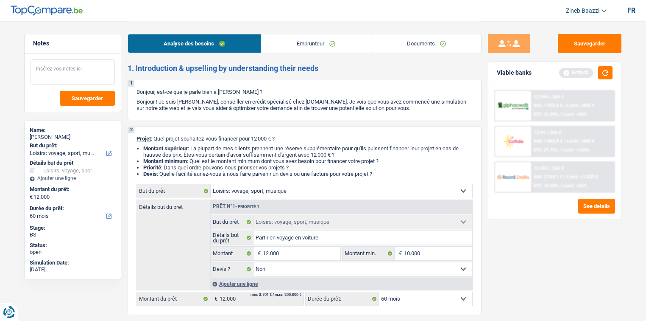
click at [68, 75] on textarea at bounding box center [73, 71] width 84 height 25
click at [302, 48] on link "Emprunteur" at bounding box center [316, 43] width 110 height 18
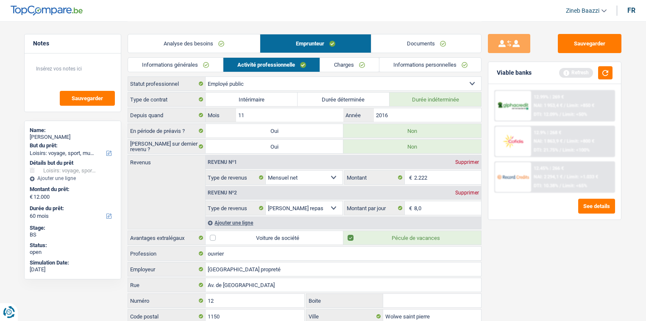
click at [400, 38] on link "Documents" at bounding box center [426, 43] width 110 height 18
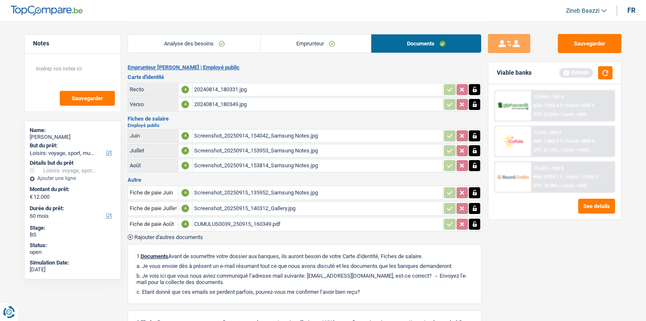
click at [310, 49] on link "Emprunteur" at bounding box center [316, 43] width 110 height 18
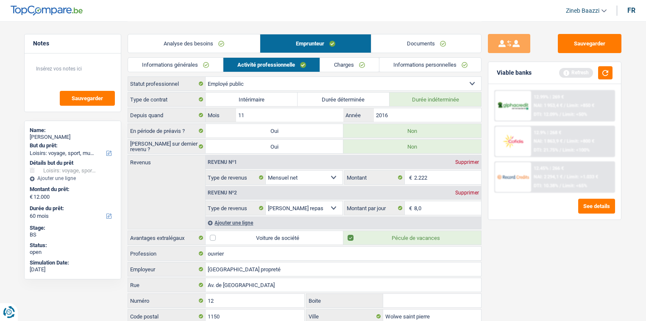
click at [327, 68] on link "Charges" at bounding box center [349, 65] width 59 height 14
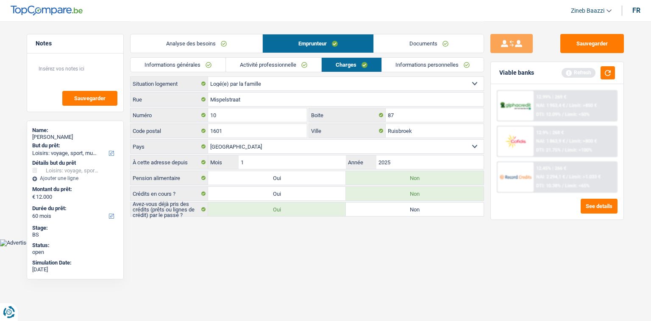
click at [410, 61] on link "Informations personnelles" at bounding box center [433, 65] width 102 height 14
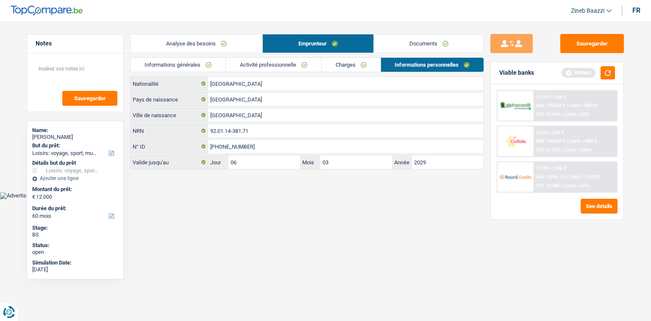
click at [329, 61] on link "Charges" at bounding box center [351, 65] width 59 height 14
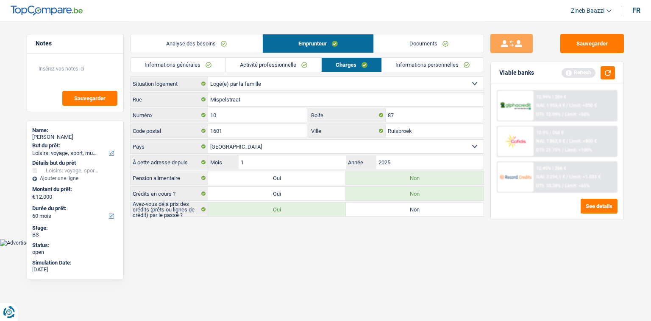
click at [274, 63] on link "Activité professionnelle" at bounding box center [273, 65] width 95 height 14
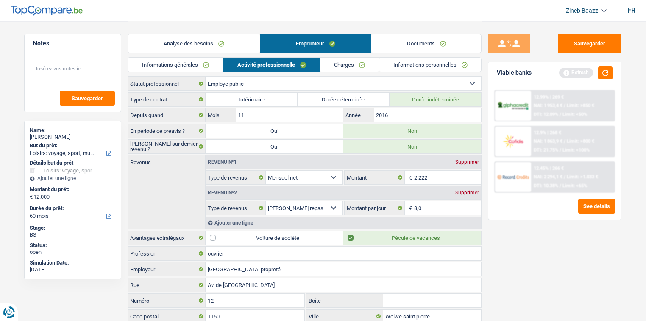
click at [182, 64] on link "Informations générales" at bounding box center [175, 65] width 95 height 14
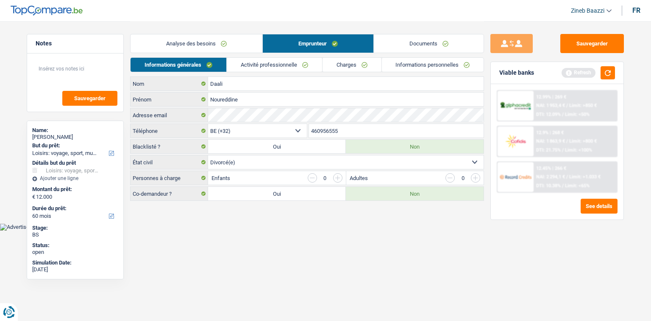
click at [186, 46] on link "Analyse des besoins" at bounding box center [197, 43] width 132 height 18
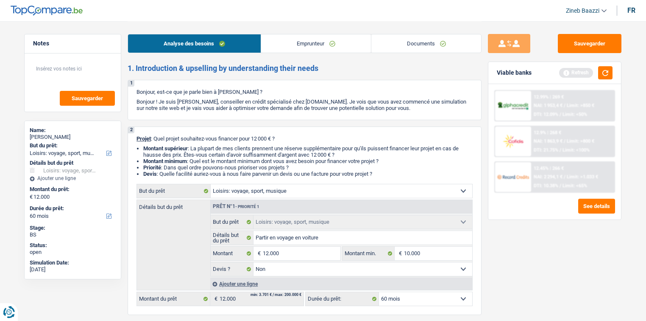
click at [223, 150] on li "Montant supérieur : La plupart de mes clients prennent une réserve supplémentai…" at bounding box center [307, 151] width 329 height 13
click at [329, 43] on link "Emprunteur" at bounding box center [316, 43] width 110 height 18
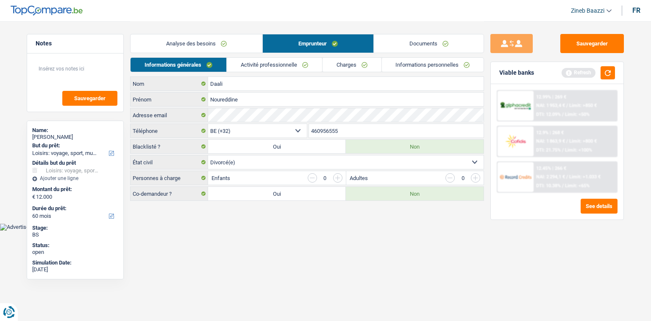
click at [416, 46] on link "Documents" at bounding box center [429, 43] width 110 height 18
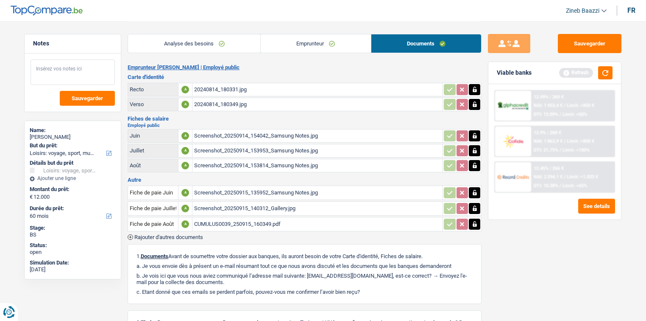
click at [54, 75] on textarea at bounding box center [73, 71] width 84 height 25
click at [309, 51] on link "Emprunteur" at bounding box center [316, 43] width 110 height 18
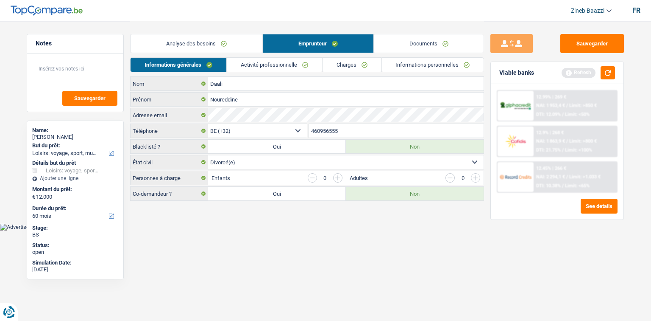
click at [289, 65] on link "Activité professionnelle" at bounding box center [274, 65] width 95 height 14
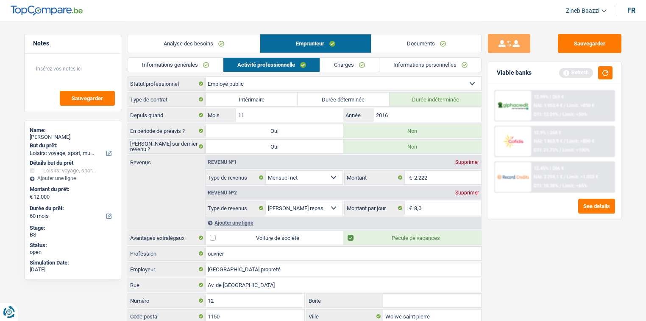
click at [200, 68] on link "Informations générales" at bounding box center [175, 65] width 95 height 14
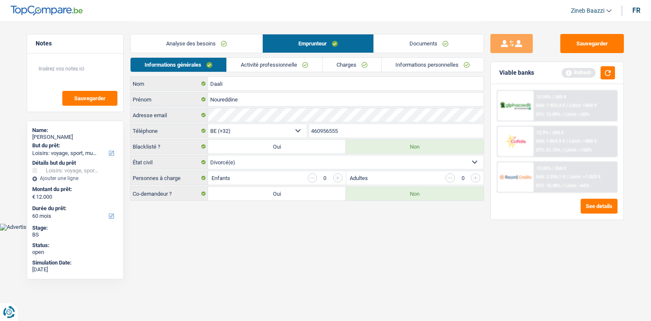
click at [268, 67] on link "Activité professionnelle" at bounding box center [274, 65] width 95 height 14
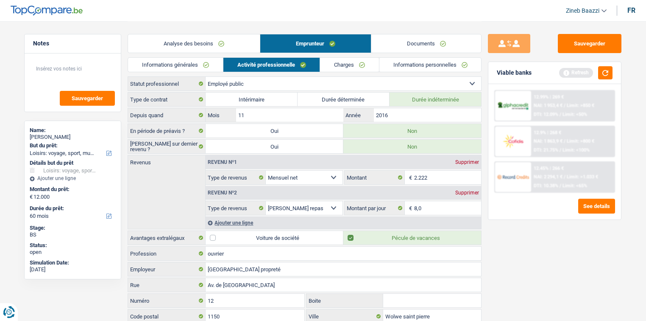
click at [339, 65] on link "Charges" at bounding box center [349, 65] width 59 height 14
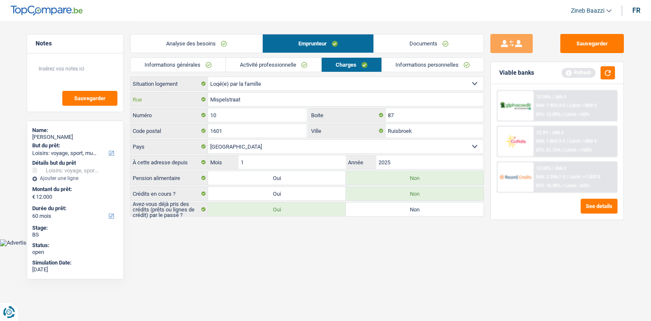
drag, startPoint x: 210, startPoint y: 100, endPoint x: 222, endPoint y: 101, distance: 12.0
click at [222, 101] on input "Mispelstraat" at bounding box center [346, 99] width 276 height 14
click at [253, 98] on input "Mispelstraat" at bounding box center [346, 99] width 276 height 14
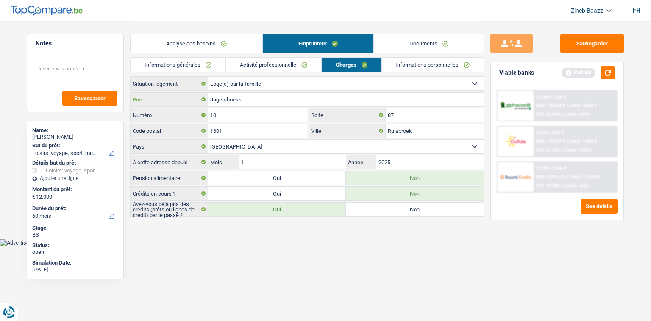
type input "Jagershoeks"
click at [223, 110] on input "10" at bounding box center [257, 115] width 99 height 14
type input "1"
type input "87"
click at [407, 134] on input "Ruisbroek" at bounding box center [435, 131] width 98 height 14
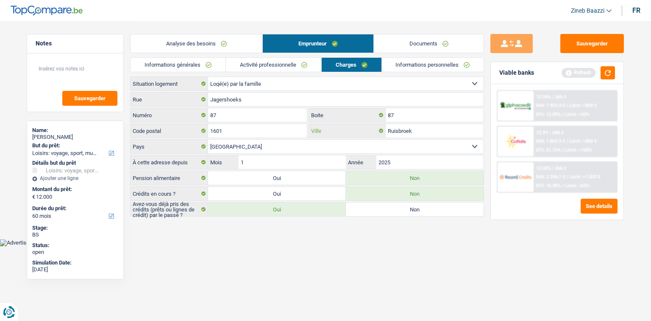
click at [407, 134] on input "Ruisbroek" at bounding box center [435, 131] width 98 height 14
type input "aalst"
click at [342, 246] on html "Vous avez le contrôle de vos données Nous utilisons des cookies, tout comme nos…" at bounding box center [325, 123] width 651 height 246
click at [604, 76] on button "button" at bounding box center [608, 72] width 14 height 13
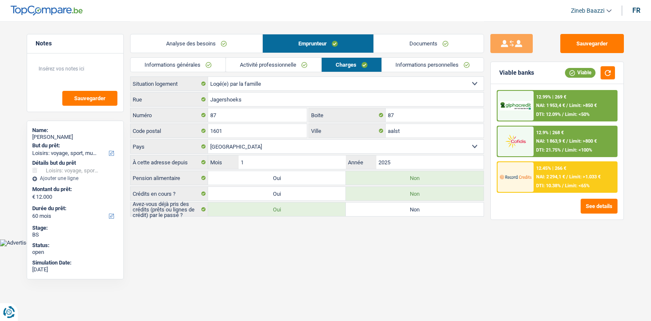
drag, startPoint x: 288, startPoint y: 248, endPoint x: 290, endPoint y: 217, distance: 31.4
click at [288, 246] on html "Vous avez le contrôle de vos données Nous utilisons des cookies, tout comme nos…" at bounding box center [325, 123] width 651 height 246
click at [256, 135] on input "1601" at bounding box center [257, 131] width 99 height 14
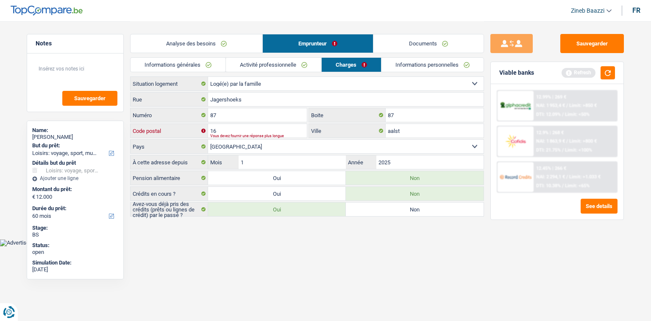
type input "1"
type input "9320"
click at [245, 246] on html "Vous avez le contrôle de vos données Nous utilisons des cookies, tout comme nos…" at bounding box center [325, 123] width 651 height 246
click at [611, 70] on button "button" at bounding box center [608, 72] width 14 height 13
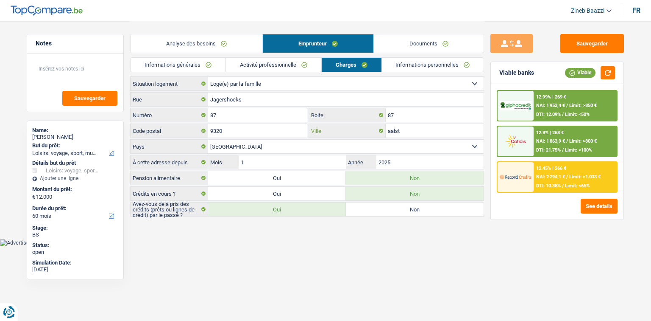
click at [417, 136] on input "aalst" at bounding box center [435, 131] width 98 height 14
click at [403, 131] on input "aalst" at bounding box center [435, 131] width 98 height 14
click at [395, 131] on input "aalst" at bounding box center [435, 131] width 98 height 14
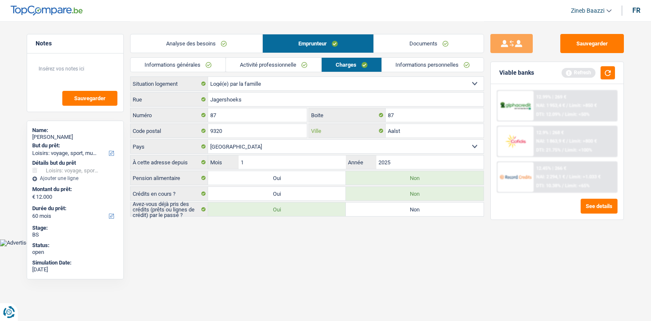
click at [404, 131] on input "Aalst" at bounding box center [435, 131] width 98 height 14
type input "Aalst"
click at [385, 231] on main "Notes Sauvegarder Name: Noureddine Daali But du prêt: Confort maison: meubles, …" at bounding box center [325, 119] width 651 height 239
click at [607, 72] on button "button" at bounding box center [608, 72] width 14 height 13
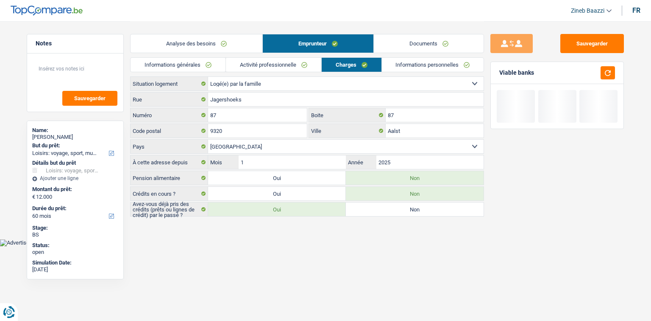
click at [321, 246] on html "Vous avez le contrôle de vos données Nous utilisons des cookies, tout comme nos…" at bounding box center [325, 123] width 651 height 246
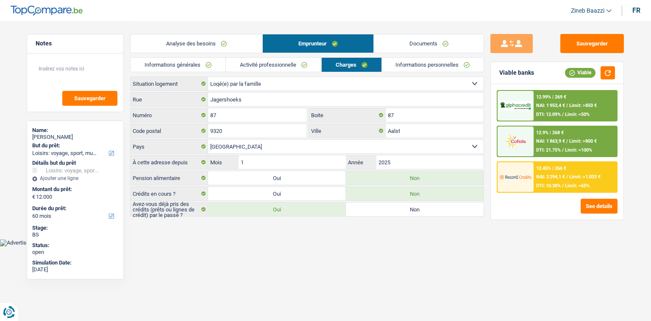
drag, startPoint x: 463, startPoint y: 275, endPoint x: 529, endPoint y: 235, distance: 77.1
click at [465, 246] on html "Vous avez le contrôle de vos données Nous utilisons des cookies, tout comme nos…" at bounding box center [325, 123] width 651 height 246
click at [421, 66] on link "Informations personnelles" at bounding box center [433, 65] width 102 height 14
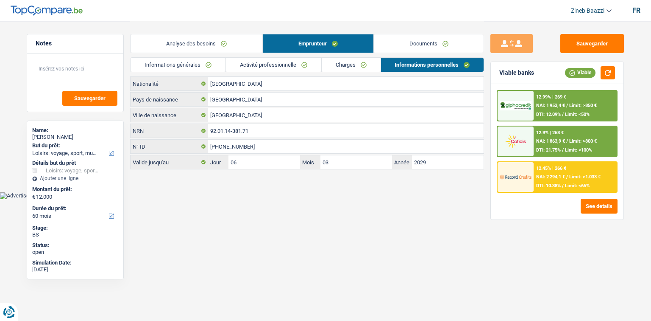
click at [287, 69] on link "Activité professionnelle" at bounding box center [273, 65] width 95 height 14
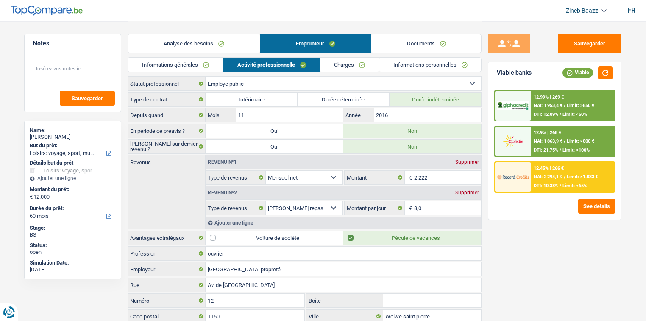
click at [338, 67] on link "Charges" at bounding box center [349, 65] width 59 height 14
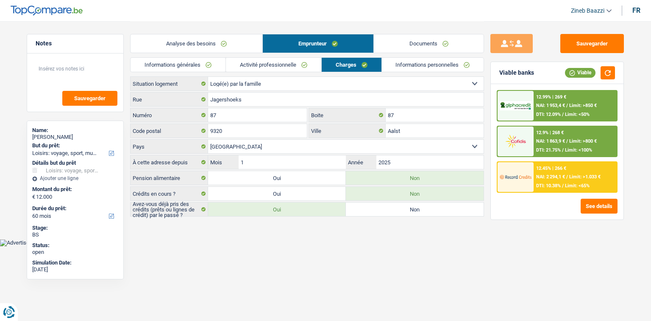
click at [260, 67] on link "Activité professionnelle" at bounding box center [273, 65] width 95 height 14
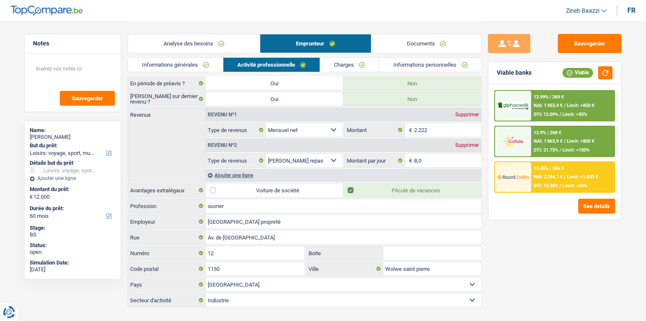
scroll to position [60, 0]
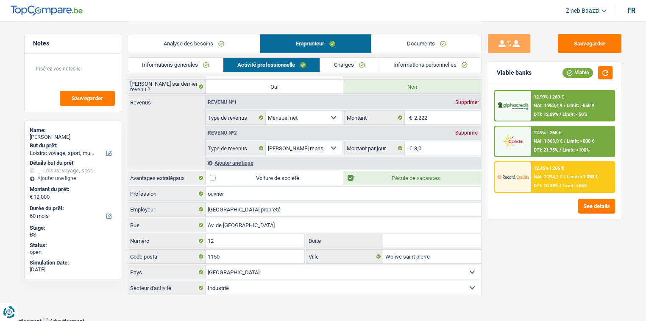
click at [182, 67] on link "Informations générales" at bounding box center [175, 65] width 95 height 14
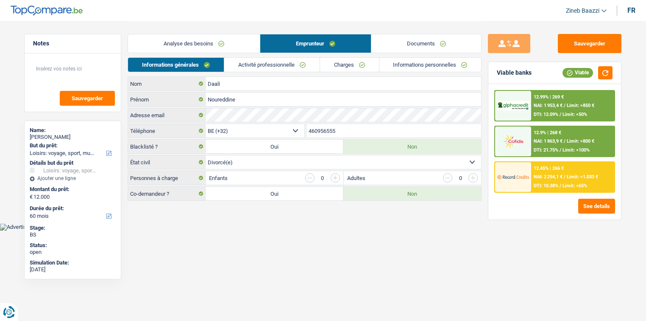
scroll to position [0, 0]
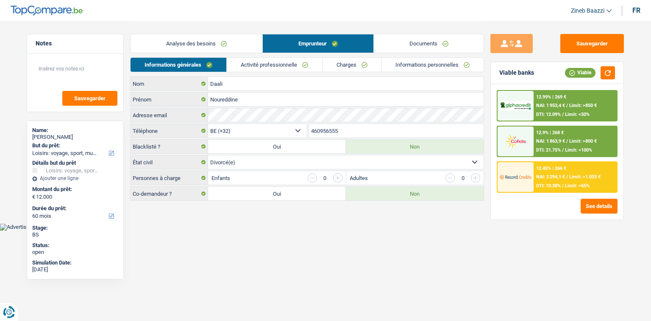
click at [345, 163] on select "Célibataire Marié(e) Cohabitant(e) légal(e) Divorcé(e) Veuf(ve) Séparé (de fait…" at bounding box center [346, 162] width 276 height 14
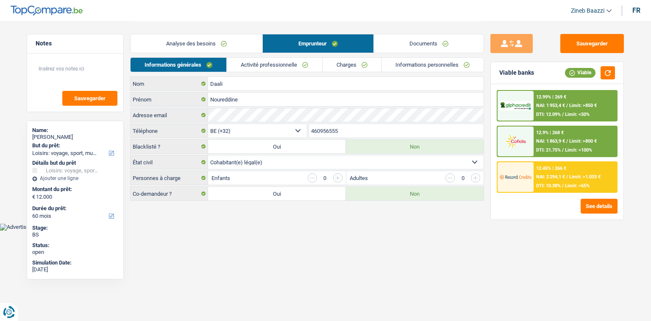
click at [208, 155] on select "Célibataire Marié(e) Cohabitant(e) légal(e) Divorcé(e) Veuf(ve) Séparé (de fait…" at bounding box center [346, 162] width 276 height 14
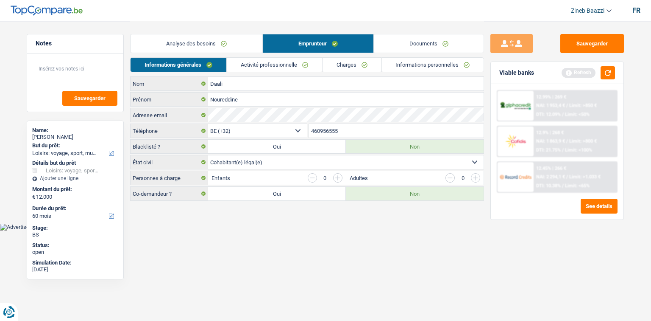
click at [312, 162] on select "Célibataire Marié(e) Cohabitant(e) légal(e) Divorcé(e) Veuf(ve) Séparé (de fait…" at bounding box center [346, 162] width 276 height 14
select select "divorced"
click at [208, 155] on select "Célibataire Marié(e) Cohabitant(e) légal(e) Divorcé(e) Veuf(ve) Séparé (de fait…" at bounding box center [346, 162] width 276 height 14
click at [285, 230] on html "Vous avez le contrôle de vos données Nous utilisons des cookies, tout comme nos…" at bounding box center [325, 115] width 651 height 230
drag, startPoint x: 267, startPoint y: 221, endPoint x: 260, endPoint y: 203, distance: 19.2
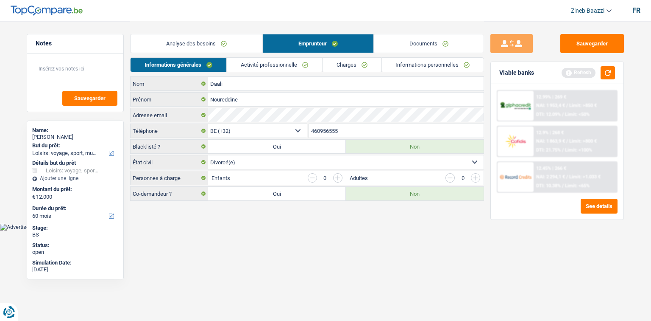
click at [267, 221] on main "Notes Sauvegarder Name: Noureddine Daali But du prêt: Confort maison: meubles, …" at bounding box center [325, 111] width 651 height 223
click at [61, 73] on textarea at bounding box center [75, 71] width 84 height 25
click at [55, 64] on textarea at bounding box center [75, 71] width 84 height 25
click at [575, 40] on button "Sauvegarder" at bounding box center [593, 43] width 64 height 19
drag, startPoint x: 256, startPoint y: 232, endPoint x: 222, endPoint y: 189, distance: 55.0
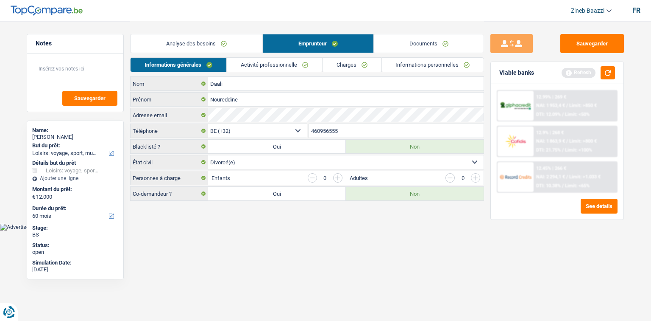
click at [254, 228] on html "Vous avez le contrôle de vos données Nous utilisons des cookies, tout comme nos…" at bounding box center [325, 115] width 651 height 230
click at [206, 22] on div "Analyse des besoins Emprunteur Documents" at bounding box center [307, 39] width 354 height 36
click at [72, 70] on textarea at bounding box center [75, 71] width 84 height 25
click at [275, 16] on header "Zineb Baazzi Se déconnecter fr" at bounding box center [325, 11] width 651 height 22
click at [175, 16] on header "Zineb Baazzi Se déconnecter fr" at bounding box center [325, 11] width 651 height 22
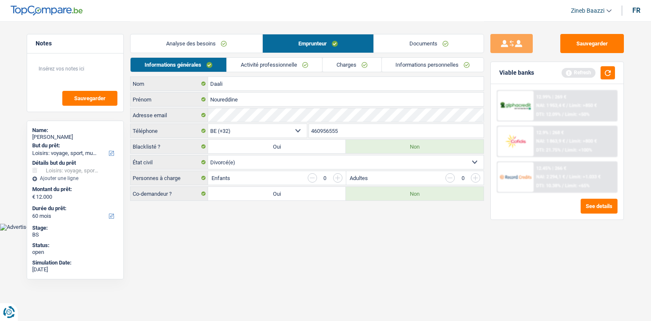
click at [178, 14] on header "Zineb Baazzi Se déconnecter fr" at bounding box center [325, 11] width 651 height 22
click at [603, 67] on button "button" at bounding box center [608, 72] width 14 height 13
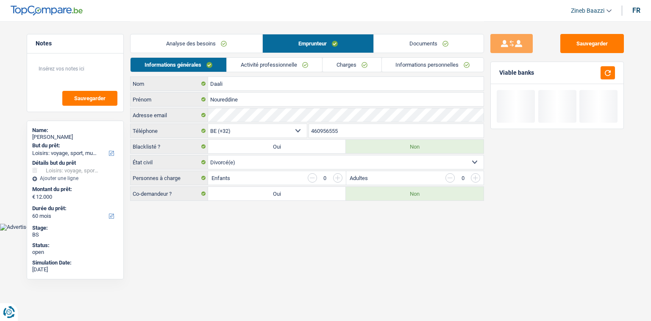
click at [612, 84] on div at bounding box center [557, 106] width 133 height 45
click at [605, 80] on div "Viable banks" at bounding box center [557, 73] width 133 height 22
click at [602, 77] on button "button" at bounding box center [608, 72] width 14 height 13
click at [516, 253] on div "Sauvegarder Viable banks" at bounding box center [557, 170] width 146 height 273
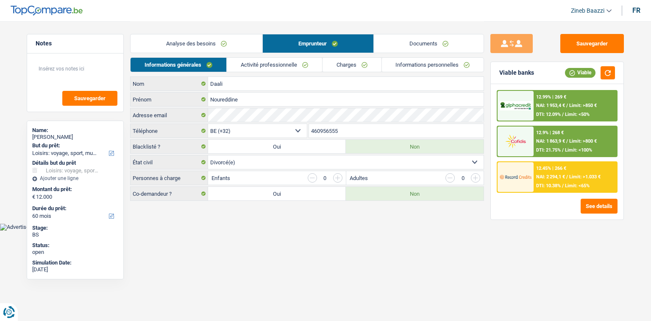
click at [421, 47] on link "Documents" at bounding box center [429, 43] width 110 height 18
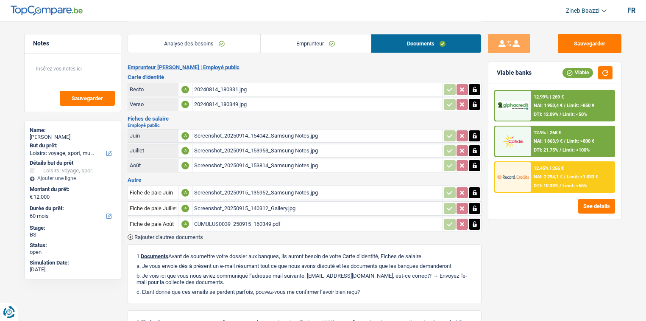
click at [218, 193] on div "Screenshot_20250915_135952_Samsung Notes.jpg" at bounding box center [317, 192] width 247 height 13
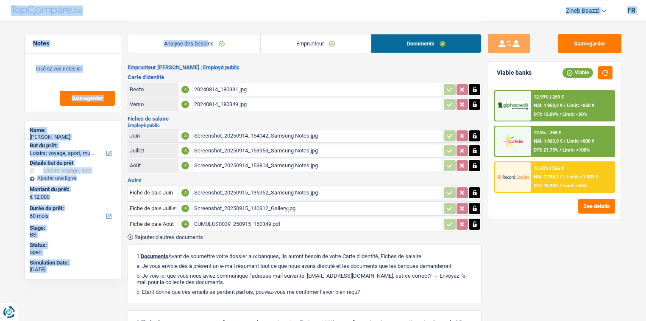
drag, startPoint x: 208, startPoint y: 19, endPoint x: 210, endPoint y: 3, distance: 16.3
click at [208, 18] on div "Zineb Baazzi Se déconnecter fr Notes Sauvegarder Name: Noureddine Daali But du …" at bounding box center [323, 210] width 646 height 420
click at [187, 9] on header "Zineb Baazzi Se déconnecter fr" at bounding box center [323, 11] width 646 height 22
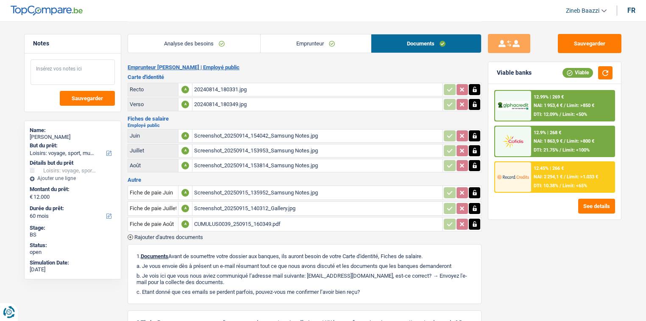
click at [76, 79] on textarea at bounding box center [73, 71] width 84 height 25
click at [99, 97] on span "Sauvegarder" at bounding box center [87, 98] width 31 height 6
click at [332, 18] on header "Zineb Baazzi Se déconnecter fr" at bounding box center [323, 11] width 646 height 22
click at [53, 18] on header "Zineb Baazzi Se déconnecter fr" at bounding box center [323, 11] width 646 height 22
click at [54, 8] on img at bounding box center [47, 11] width 72 height 10
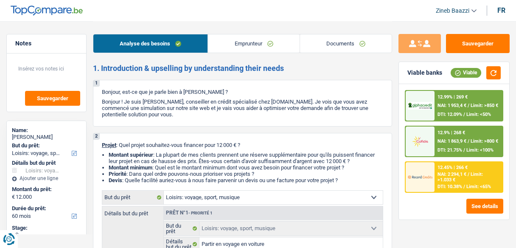
select select "hobbies"
select select "60"
select select "hobbies"
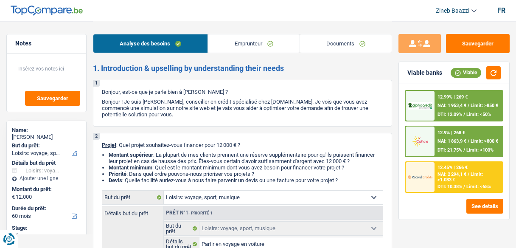
select select "false"
select select "60"
select select "publicEmployee"
select select "netSalary"
select select "mealVouchers"
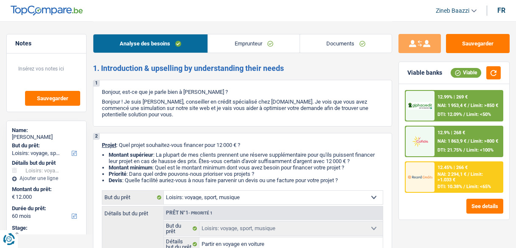
select select "liveWithParents"
select select "hobbies"
select select "false"
select select "60"
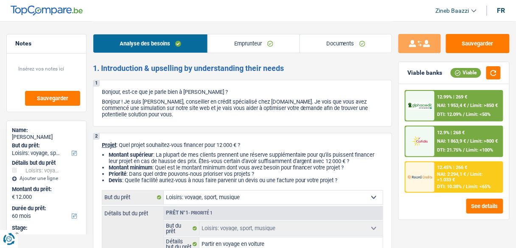
click at [319, 43] on link "Documents" at bounding box center [346, 43] width 92 height 18
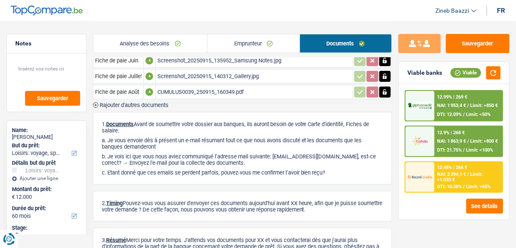
scroll to position [136, 0]
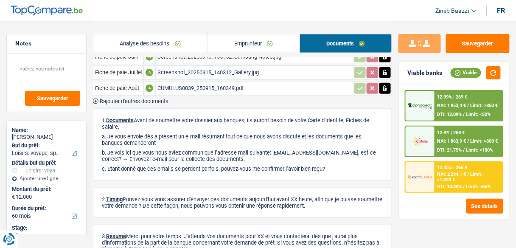
click at [127, 92] on div "Fiche de paie Juin A Screenshot_20250915_135952_Samsung Notes.jpg Fiche de paie…" at bounding box center [242, 76] width 299 height 56
click at [128, 98] on span "Rajouter d'autres documents" at bounding box center [134, 101] width 69 height 6
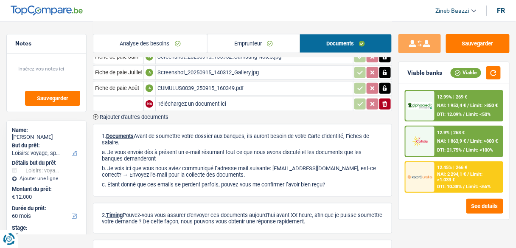
click at [184, 98] on input "Téléchargez un document ici" at bounding box center [254, 104] width 194 height 13
type input "C:\fakepath\20250915_172140 (1).jpg"
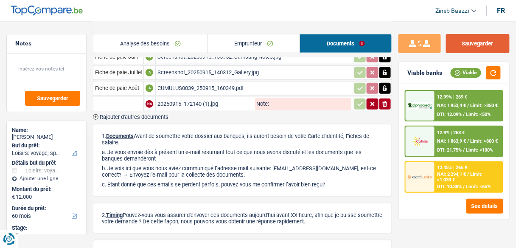
click at [471, 39] on button "Sauvegarder" at bounding box center [478, 43] width 64 height 19
click at [477, 44] on button "Sauvegarder" at bounding box center [478, 43] width 64 height 19
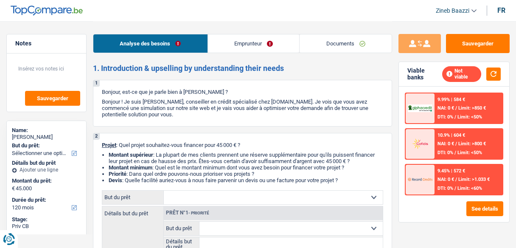
select select "120"
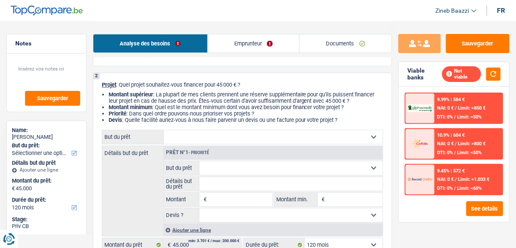
scroll to position [68, 0]
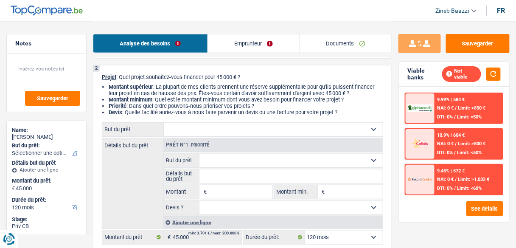
drag, startPoint x: 40, startPoint y: 136, endPoint x: 84, endPoint y: 136, distance: 43.7
click at [84, 136] on div "Name: [PERSON_NAME] But du prêt: Confort maison: meubles, textile, peinture, él…" at bounding box center [46, 195] width 80 height 150
click at [76, 139] on div "[PERSON_NAME]" at bounding box center [46, 137] width 69 height 7
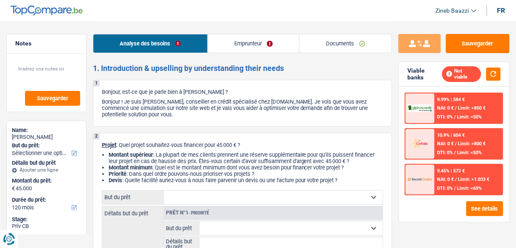
click at [211, 21] on div "Analyse des besoins Emprunteur Documents" at bounding box center [242, 39] width 299 height 36
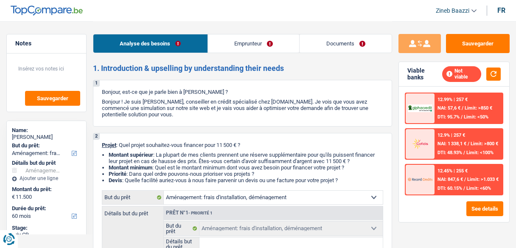
select select "movingOrInstallation"
select select "60"
select select "movingOrInstallation"
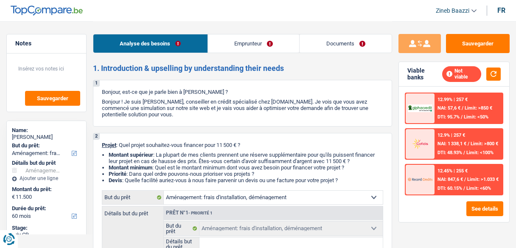
select select "yes"
select select "60"
select select "privateEmployee"
select select "familyAllowances"
select select "netSalary"
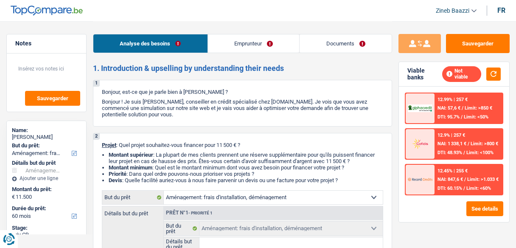
select select "mealVouchers"
select select "rents"
select select "movingOrInstallation"
select select "yes"
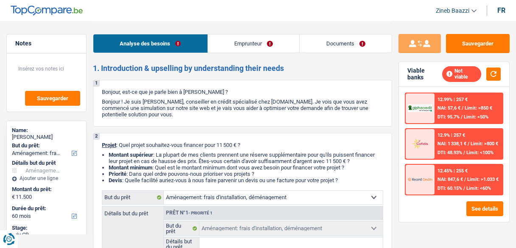
select select "60"
click at [328, 47] on link "Documents" at bounding box center [345, 43] width 92 height 18
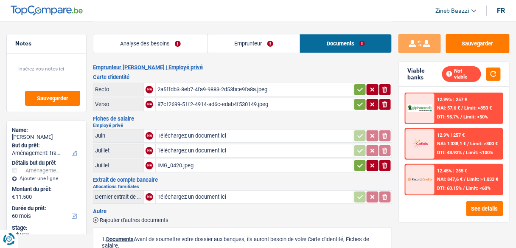
click at [214, 87] on div "2a5ffdb3-8eb7-4fa9-9883-2d53bce9fa8a.jpeg" at bounding box center [254, 89] width 194 height 13
click at [229, 98] on div "87cf2699-51f2-4914-ad6c-edab4f530149.jpeg" at bounding box center [254, 104] width 194 height 13
click at [180, 162] on div "IMG_0420.jpeg" at bounding box center [254, 165] width 194 height 13
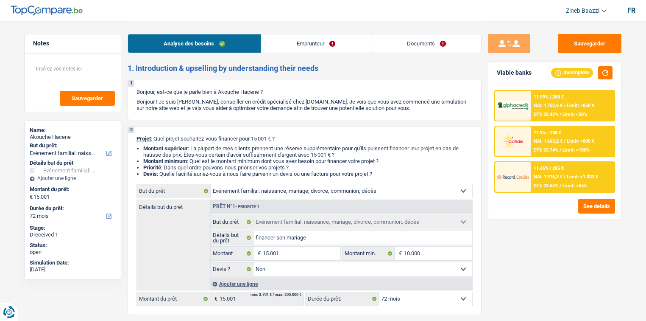
select select "familyEvent"
select select "72"
select select "familyEvent"
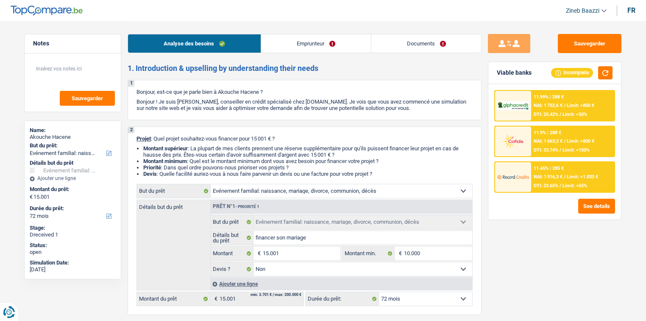
select select "false"
select select "72"
select select "worker"
select select "netSalary"
select select "mealVouchers"
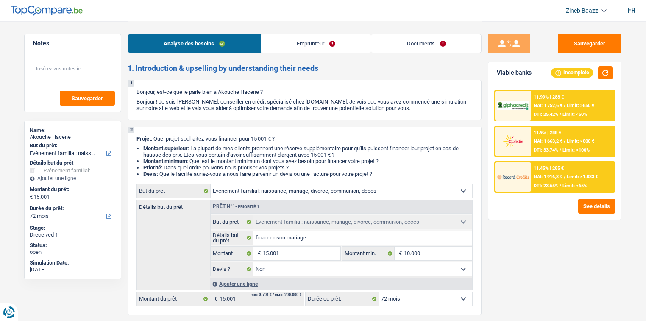
select select "liveWithParents"
select select "personalLoan"
select select "medicalFees"
select select "30"
select select "familyEvent"
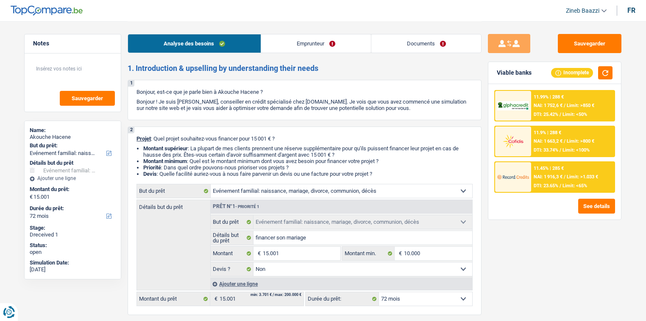
select select "familyEvent"
select select "false"
select select "72"
click at [383, 6] on header "Zineb Baazzi Se déconnecter fr" at bounding box center [323, 11] width 646 height 22
click at [585, 63] on div "Viable banks Incomplete" at bounding box center [554, 73] width 133 height 22
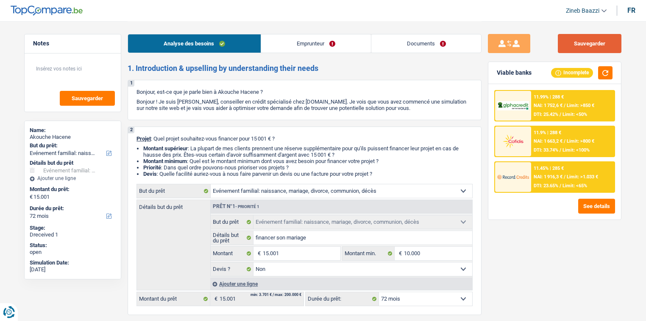
drag, startPoint x: 585, startPoint y: 63, endPoint x: 598, endPoint y: 47, distance: 20.1
click at [588, 58] on div "Sauvegarder Viable banks Incomplete 11.99% | 288 € NAI: 1 752,6 € / Limit: >850…" at bounding box center [555, 170] width 146 height 273
click at [601, 41] on button "Sauvegarder" at bounding box center [590, 43] width 64 height 19
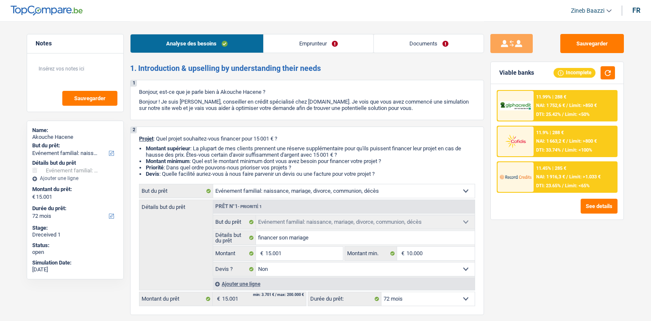
select select "familyEvent"
select select "72"
select select "familyEvent"
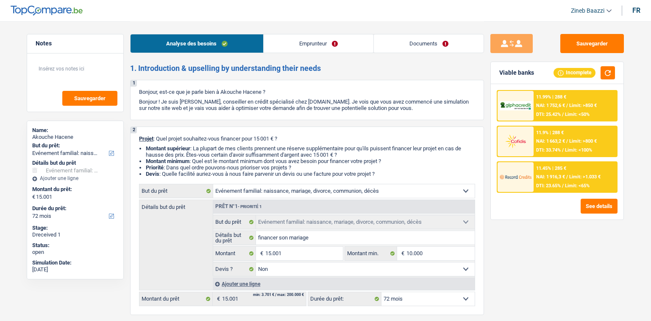
select select "false"
select select "72"
select select "worker"
select select "netSalary"
select select "mealVouchers"
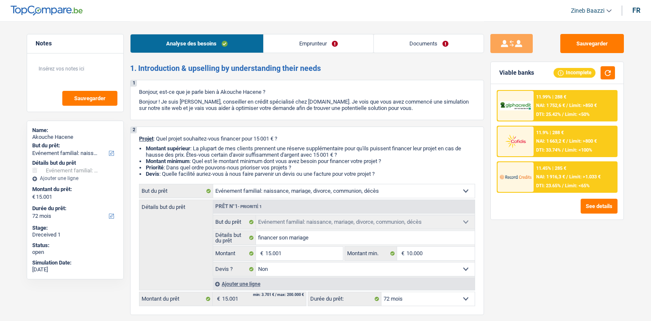
select select "liveWithParents"
select select "personalLoan"
select select "medicalFees"
select select "30"
select select "familyEvent"
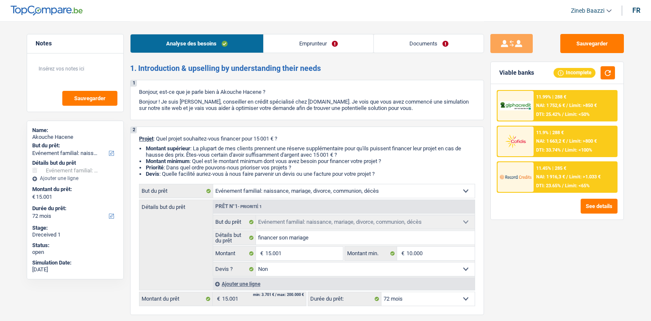
select select "familyEvent"
select select "false"
select select "72"
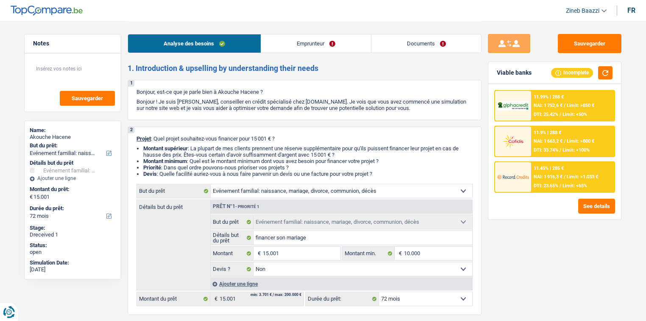
click at [406, 43] on link "Documents" at bounding box center [426, 43] width 110 height 18
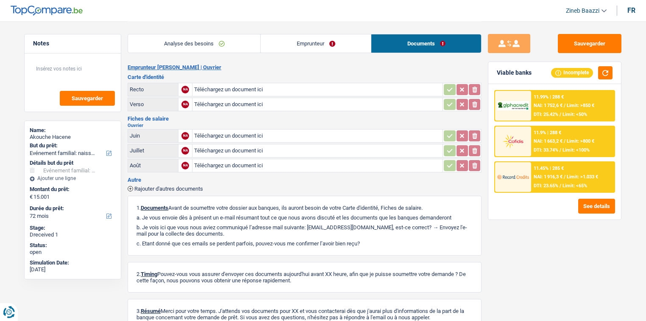
click at [232, 131] on input "Téléchargez un document ici" at bounding box center [317, 135] width 247 height 13
type input "C:\fakepath\ahcene juin.pdf"
click at [224, 147] on input "Téléchargez un document ici" at bounding box center [317, 150] width 247 height 13
type input "C:\fakepath\ahcene juillet.pdf"
click at [217, 162] on input "Téléchargez un document ici" at bounding box center [317, 165] width 247 height 13
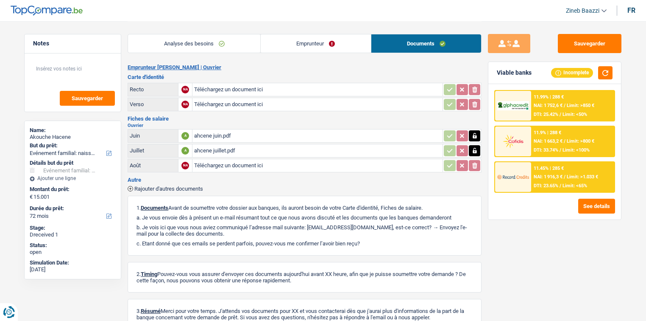
type input "C:\fakepath\aout hacene.pdf"
click at [598, 47] on button "Sauvegarder" at bounding box center [590, 43] width 64 height 19
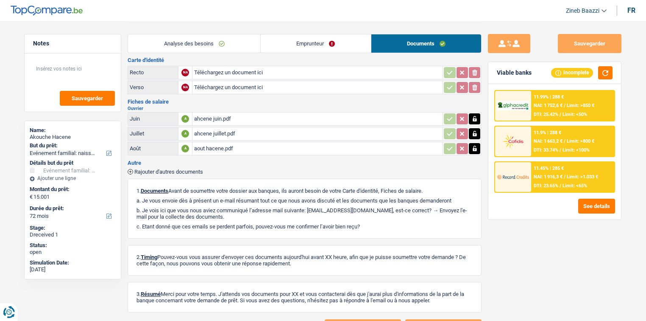
scroll to position [55, 0]
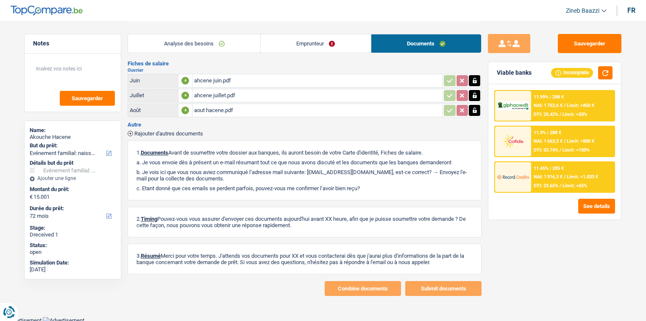
click at [269, 63] on h3 "Fiches de salaire" at bounding box center [305, 64] width 354 height 6
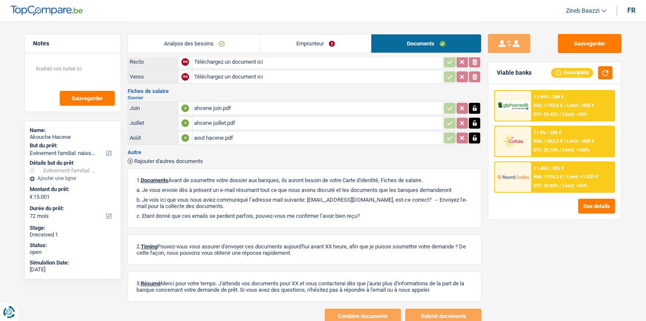
scroll to position [0, 0]
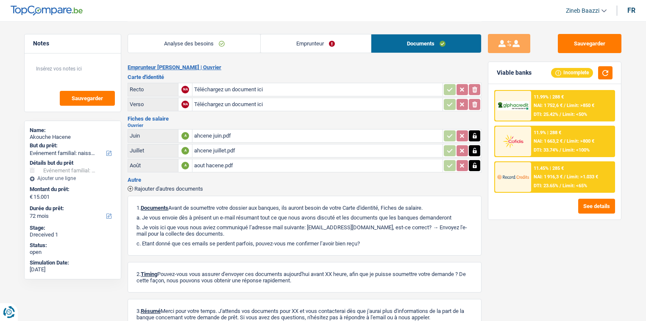
click at [285, 71] on div "Emprunteur Akouche Hacene | Ouvrier Carte d'identité Recto NA Téléchargez un do…" at bounding box center [305, 207] width 354 height 287
click at [305, 18] on header "Zineb Baazzi Se déconnecter fr" at bounding box center [323, 11] width 646 height 22
click at [609, 43] on button "Sauvegarder" at bounding box center [590, 43] width 64 height 19
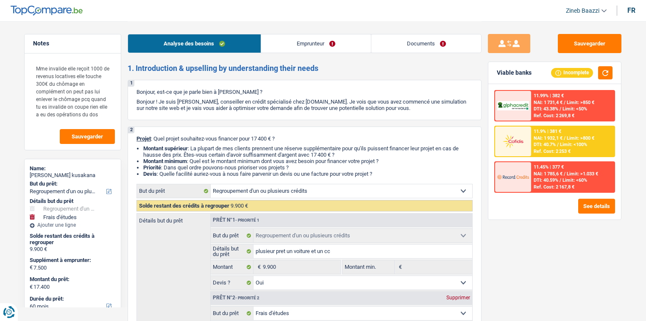
select select "refinancing"
select select "study"
select select "60"
select select "refinancing"
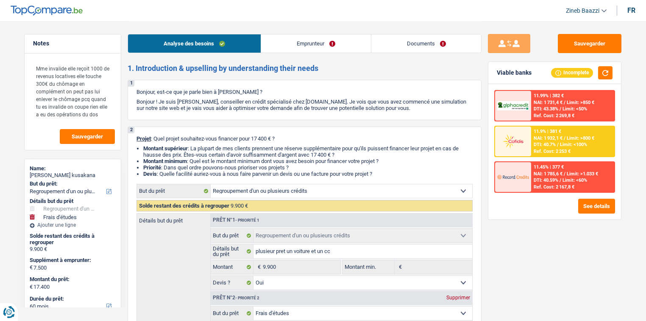
select select "refinancing"
select select "yes"
select select "study"
select select "false"
select select "60"
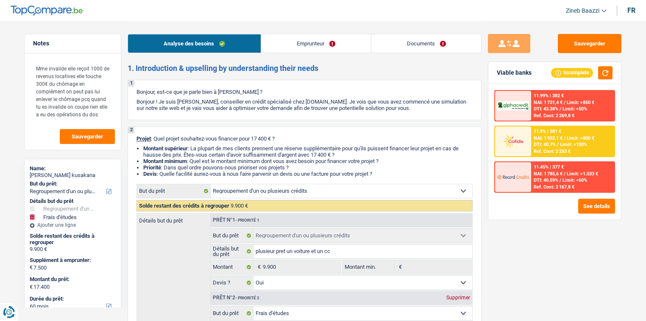
select select "invalid"
select select "disabilityPension"
select select "rentalIncome"
select select "unemployment"
select select "rents"
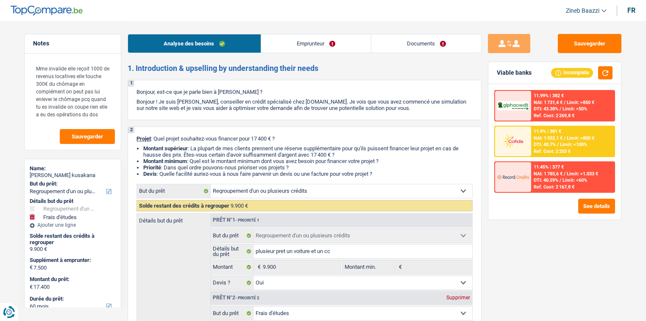
select select "carLoan"
select select "48"
select select "cardOrCredit"
select select "refinancing"
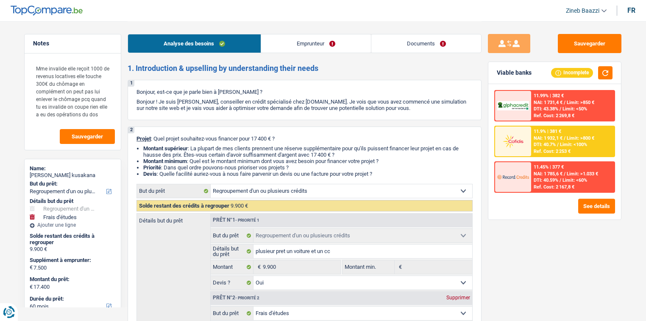
select select "refinancing"
select select "yes"
select select "study"
select select "false"
select select "60"
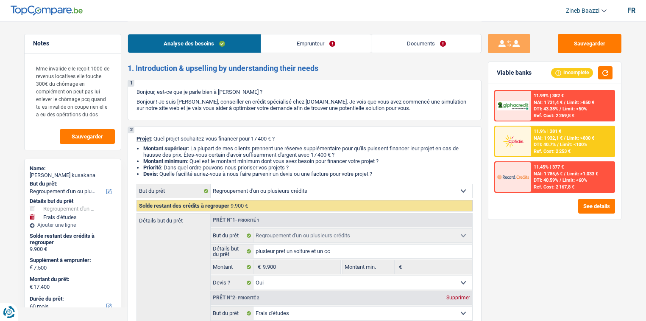
click at [202, 22] on div "Analyse des besoins Emprunteur Documents" at bounding box center [305, 39] width 354 height 36
click at [97, 137] on span "Sauvegarder" at bounding box center [87, 137] width 31 height 6
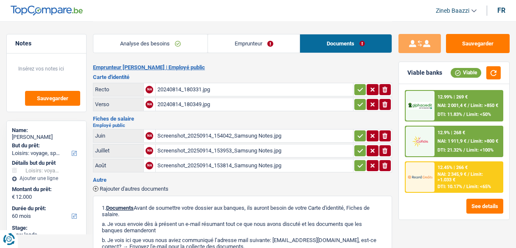
select select "hobbies"
select select "60"
click at [463, 42] on button "Sauvegarder" at bounding box center [478, 43] width 64 height 19
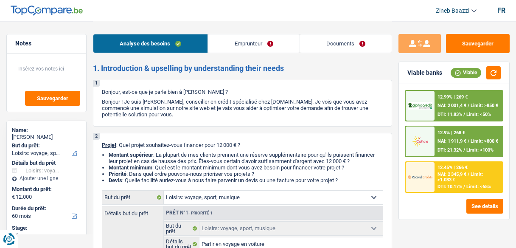
select select "hobbies"
select select "60"
select select "hobbies"
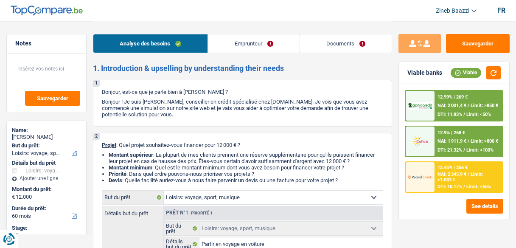
select select "false"
select select "60"
select select "publicEmployee"
select select "netSalary"
select select "mealVouchers"
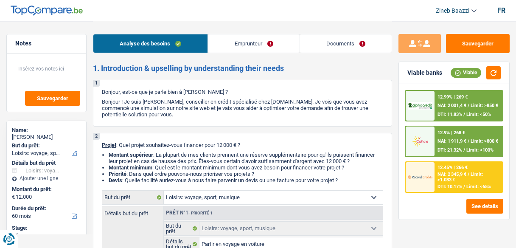
select select "liveWithParents"
select select "hobbies"
select select "false"
select select "60"
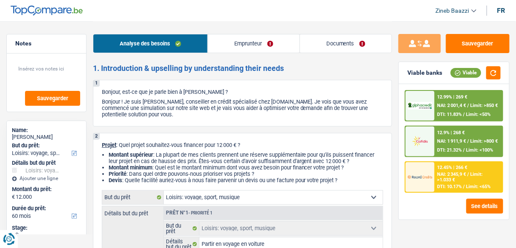
click at [328, 38] on link "Documents" at bounding box center [346, 43] width 92 height 18
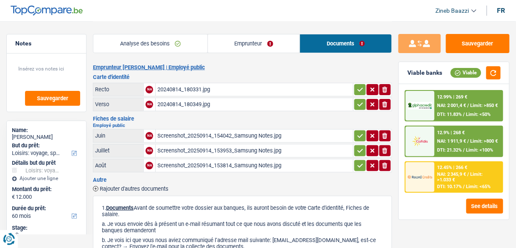
scroll to position [68, 0]
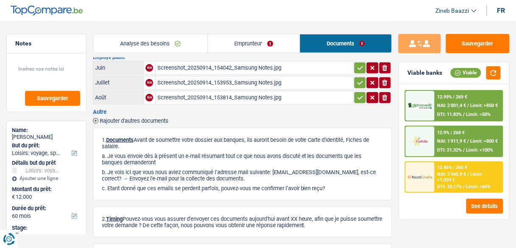
click at [137, 118] on span "Rajouter d'autres documents" at bounding box center [134, 121] width 69 height 6
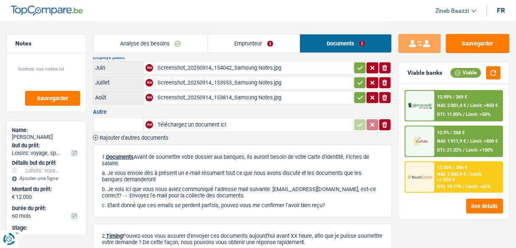
click at [175, 120] on input "Téléchargez un document ici" at bounding box center [254, 124] width 194 height 13
type input "C:\fakepath\20250915_172140 (1).jpg"
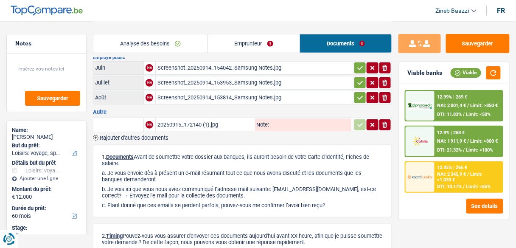
click at [193, 66] on div "Screenshot_20250914_154042_Samsung Notes.jpg" at bounding box center [254, 67] width 194 height 13
click at [384, 68] on icon "button" at bounding box center [384, 68] width 5 height 6
click at [387, 79] on icon "ionicons-v5-e" at bounding box center [384, 82] width 7 height 8
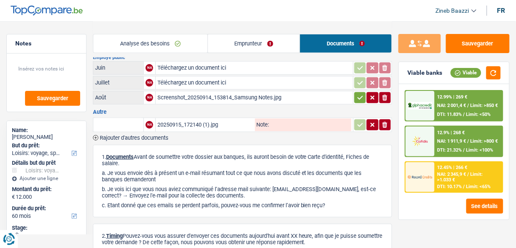
click at [388, 94] on icon "ionicons-v5-e" at bounding box center [384, 97] width 7 height 8
click at [198, 66] on input "Téléchargez un document ici" at bounding box center [254, 67] width 194 height 13
click at [178, 65] on input "Téléchargez un document ici" at bounding box center [254, 67] width 194 height 13
type input "C:\fakepath\Screenshot_20250915_160514_Samsung Notes.jpg"
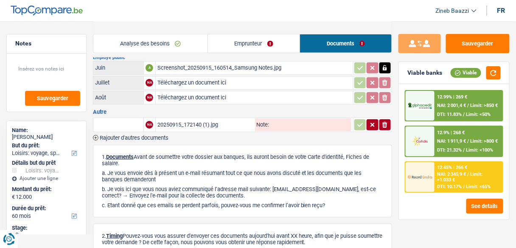
click at [181, 81] on input "Téléchargez un document ici" at bounding box center [254, 82] width 194 height 13
click at [197, 82] on input "Téléchargez un document ici" at bounding box center [254, 82] width 194 height 13
type input "C:\fakepath\Screenshot_20250915_135952_Samsung Notes.jpg"
click at [199, 96] on input "Téléchargez un document ici" at bounding box center [254, 97] width 194 height 13
type input "C:\fakepath\CUMULUS0039_250915_160349.pdf"
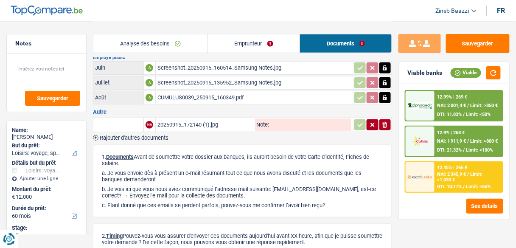
click at [187, 67] on div "Screenshot_20250915_160514_Samsung Notes.jpg" at bounding box center [254, 67] width 194 height 13
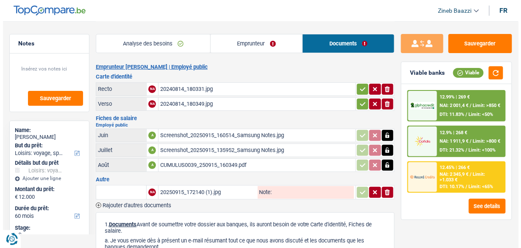
scroll to position [0, 0]
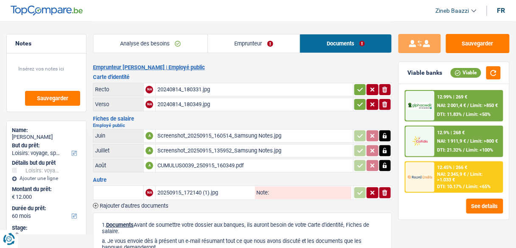
click at [328, 133] on div "Screenshot_20250915_160514_Samsung Notes.jpg" at bounding box center [254, 135] width 194 height 13
click at [201, 164] on div "CUMULUS0039_250915_160349.pdf" at bounding box center [254, 165] width 194 height 13
click at [204, 188] on div "20250915_172140 (1).jpg" at bounding box center [205, 192] width 96 height 13
click at [191, 133] on div "Screenshot_20250915_160514_Samsung Notes.jpg" at bounding box center [254, 135] width 194 height 13
click at [201, 151] on div "Screenshot_20250915_135952_Samsung Notes.jpg" at bounding box center [254, 150] width 194 height 13
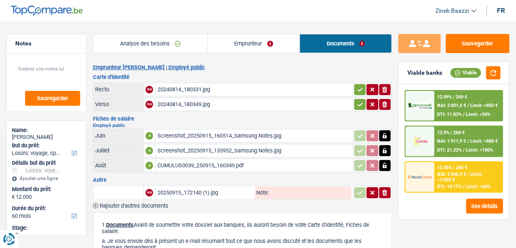
click at [187, 190] on div "20250915_172140 (1).jpg" at bounding box center [205, 192] width 96 height 13
click at [220, 34] on li "Emprunteur" at bounding box center [253, 43] width 92 height 19
click at [226, 38] on link "Emprunteur" at bounding box center [254, 43] width 92 height 18
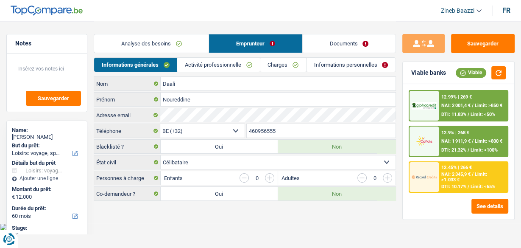
click at [219, 64] on link "Activité professionnelle" at bounding box center [218, 65] width 82 height 14
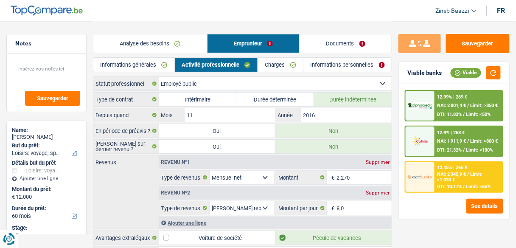
click at [179, 47] on link "Analyse des besoins" at bounding box center [150, 43] width 114 height 18
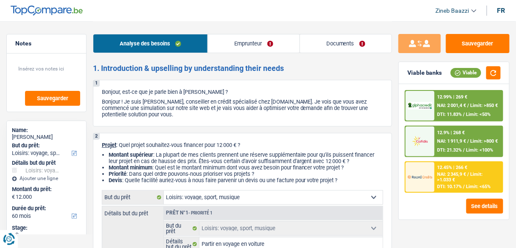
click at [239, 45] on link "Emprunteur" at bounding box center [253, 43] width 91 height 18
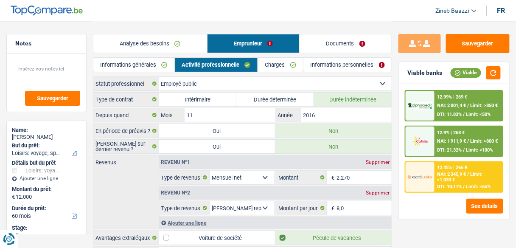
click at [159, 71] on link "Informations générales" at bounding box center [133, 65] width 81 height 14
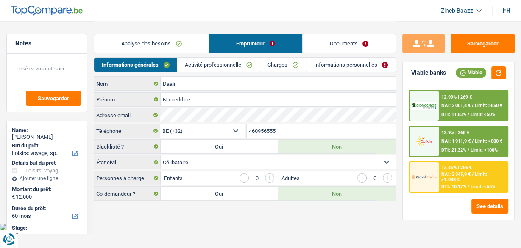
click at [204, 163] on select "Célibataire Marié(e) Cohabitant(e) légal(e) Divorcé(e) Veuf(ve) Séparé (de fait…" at bounding box center [278, 162] width 235 height 14
select select "divorced"
click at [161, 155] on select "Célibataire Marié(e) Cohabitant(e) légal(e) Divorcé(e) Veuf(ve) Séparé (de fait…" at bounding box center [278, 162] width 235 height 14
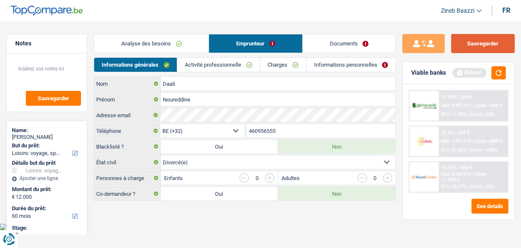
click at [496, 48] on button "Sauvegarder" at bounding box center [483, 43] width 64 height 19
